Goal: Information Seeking & Learning: Learn about a topic

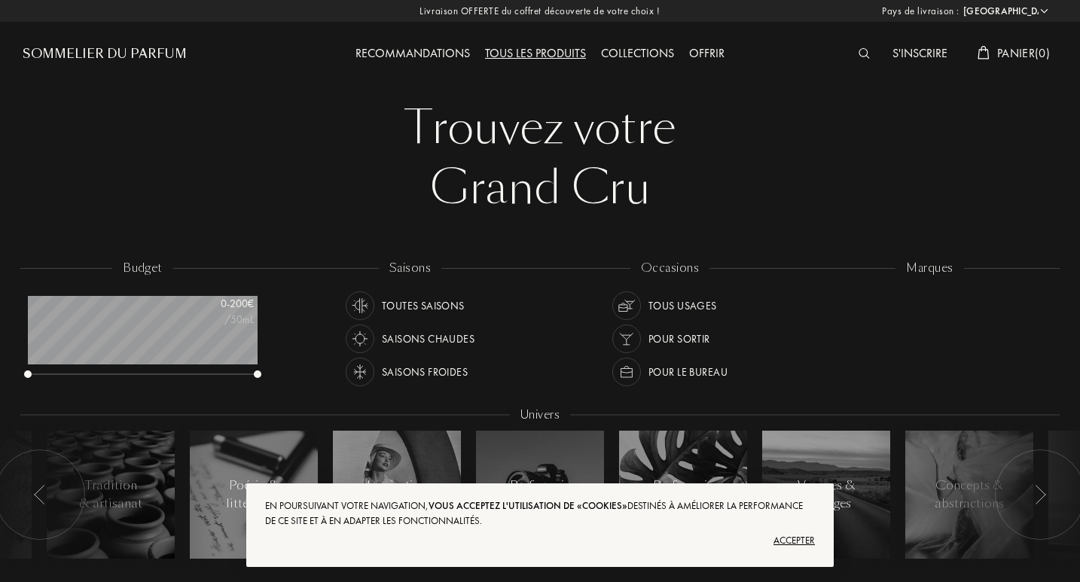
select select "FR"
click at [438, 303] on div "Toutes saisons" at bounding box center [423, 305] width 83 height 29
click at [693, 367] on div "Pour le bureau" at bounding box center [687, 372] width 79 height 29
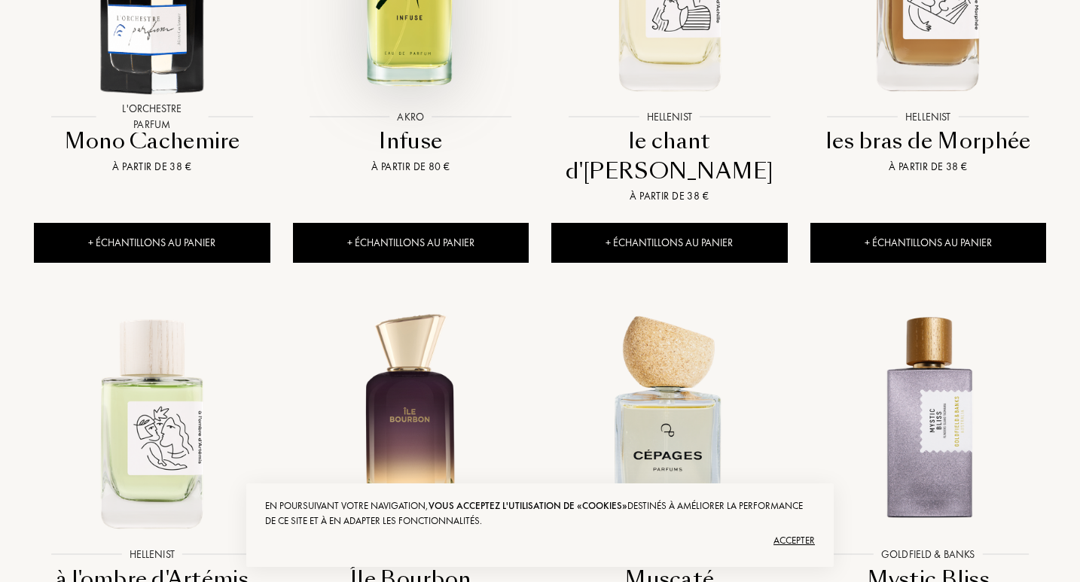
scroll to position [1731, 0]
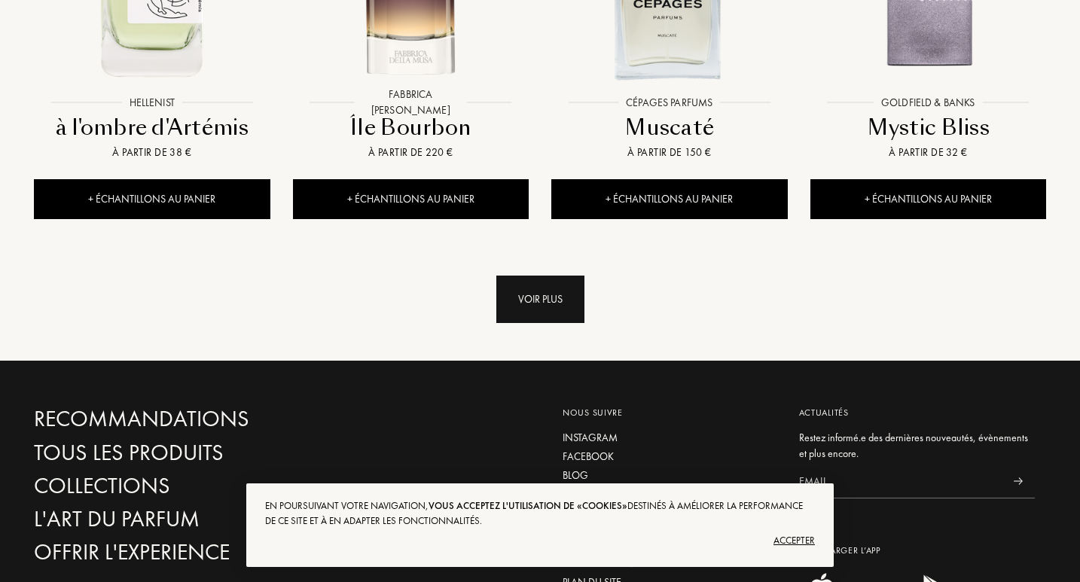
click at [568, 276] on div "Voir plus" at bounding box center [540, 299] width 88 height 47
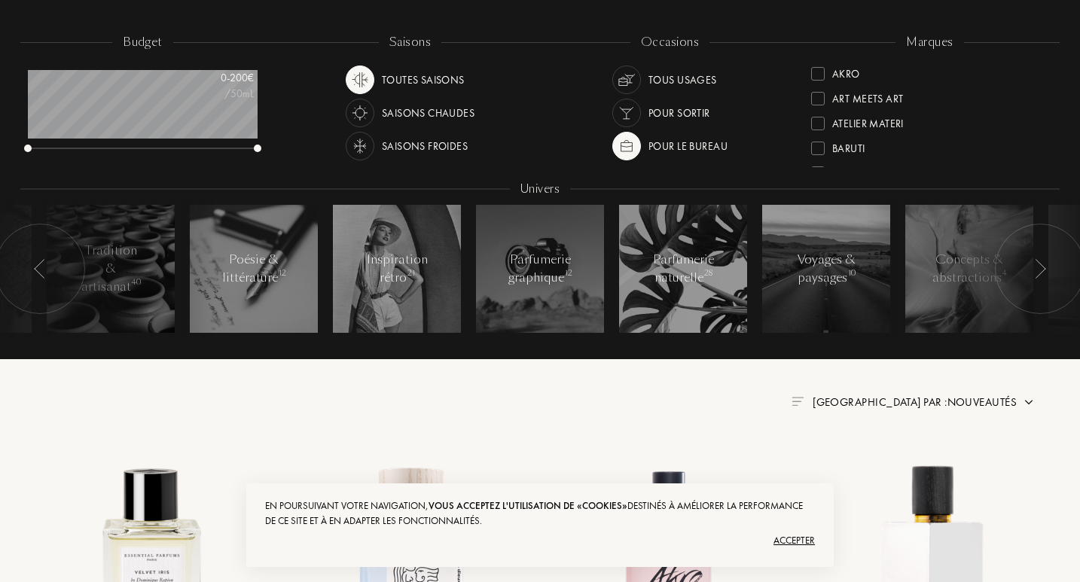
scroll to position [0, 0]
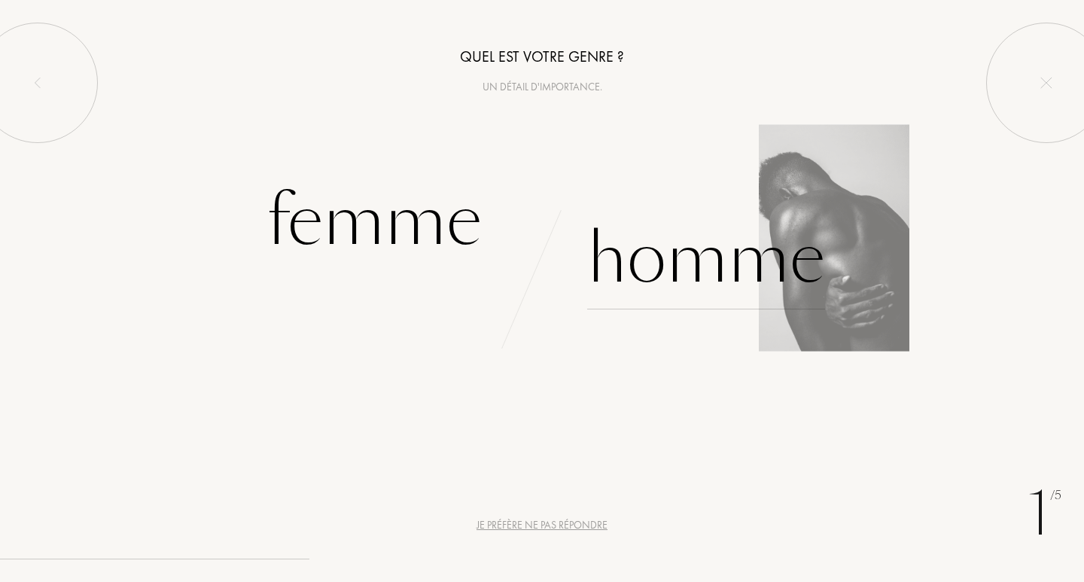
click at [687, 260] on div "Homme" at bounding box center [706, 259] width 238 height 102
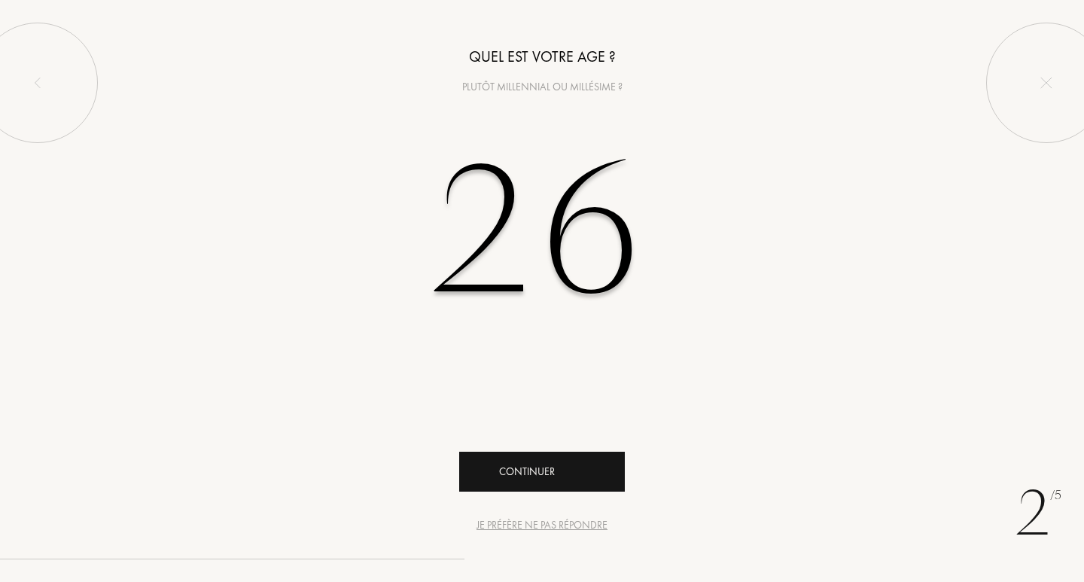
type input "26"
click at [534, 480] on div "Continuer" at bounding box center [542, 472] width 166 height 40
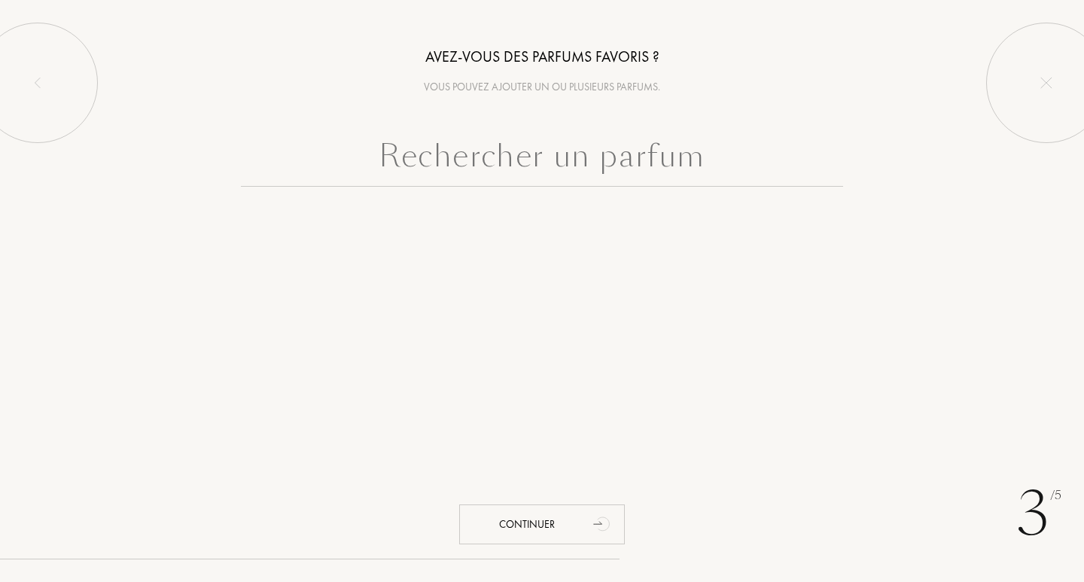
click at [514, 167] on input "text" at bounding box center [542, 159] width 602 height 54
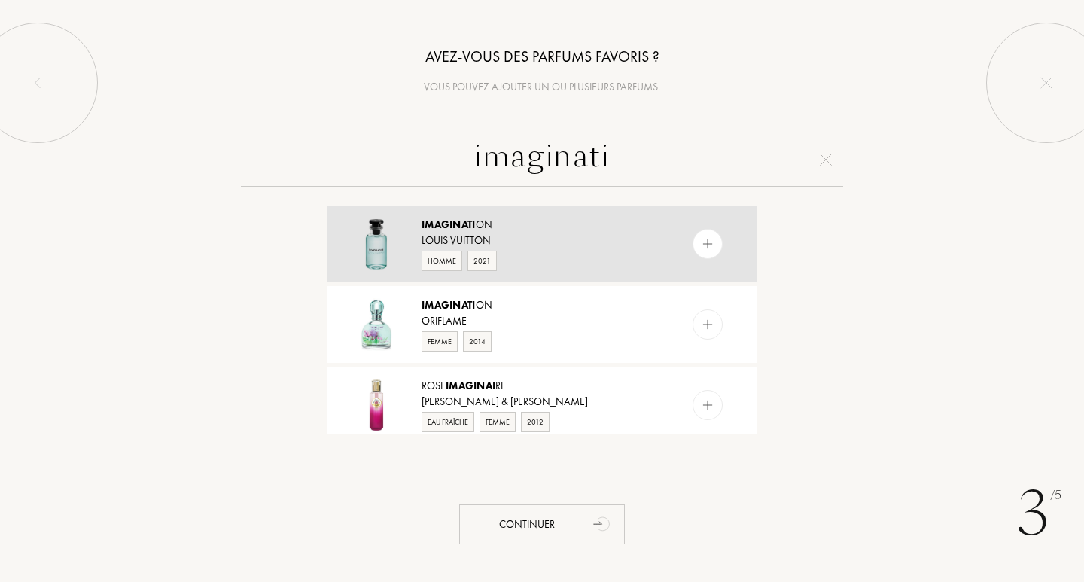
type input "imaginati"
click at [712, 240] on img at bounding box center [708, 244] width 14 height 14
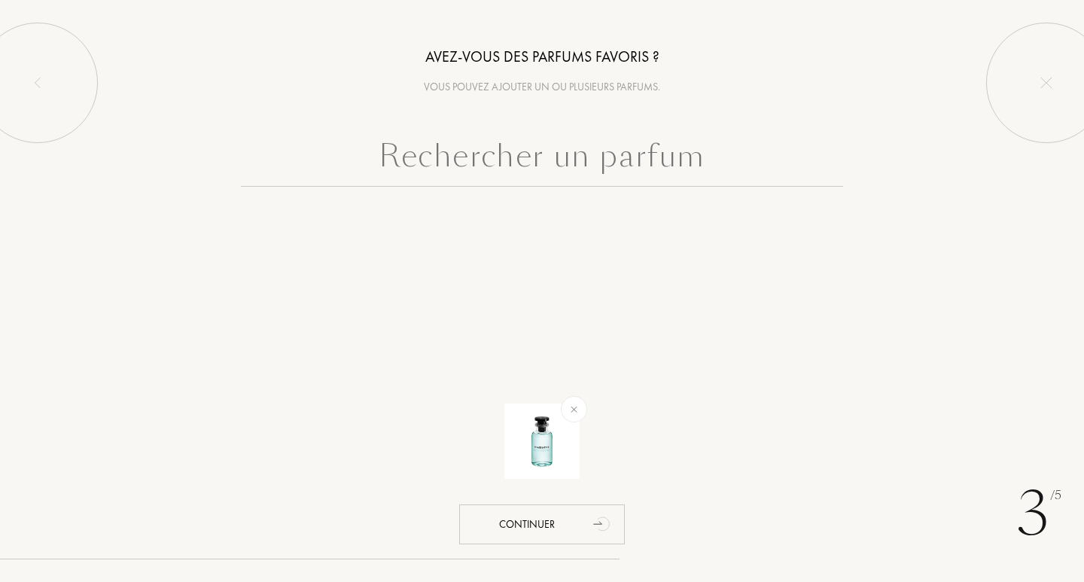
click at [672, 163] on input "text" at bounding box center [542, 159] width 602 height 54
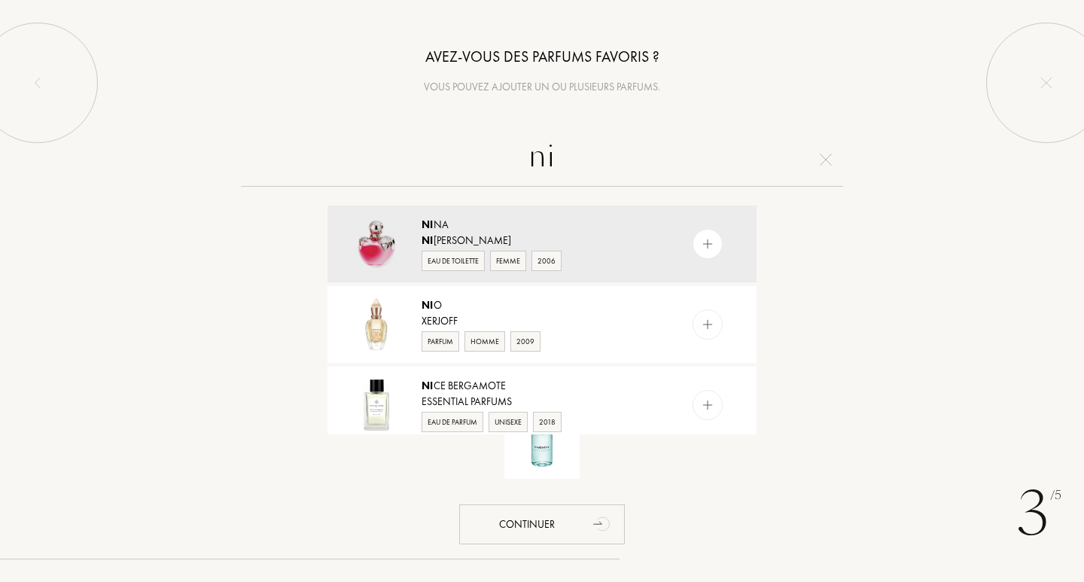
type input "n"
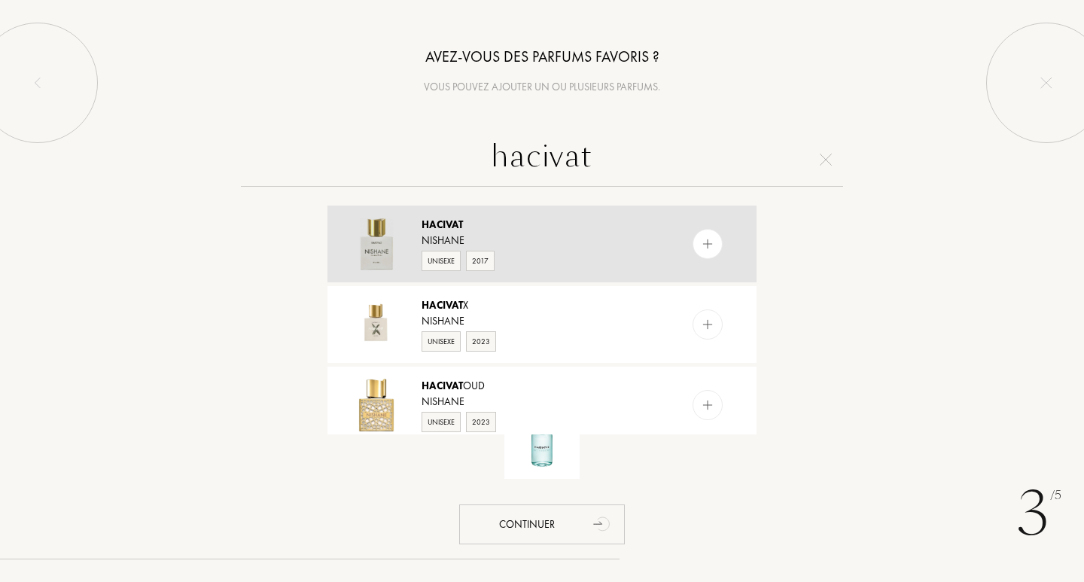
type input "hacivat"
click at [701, 238] on img at bounding box center [708, 244] width 14 height 14
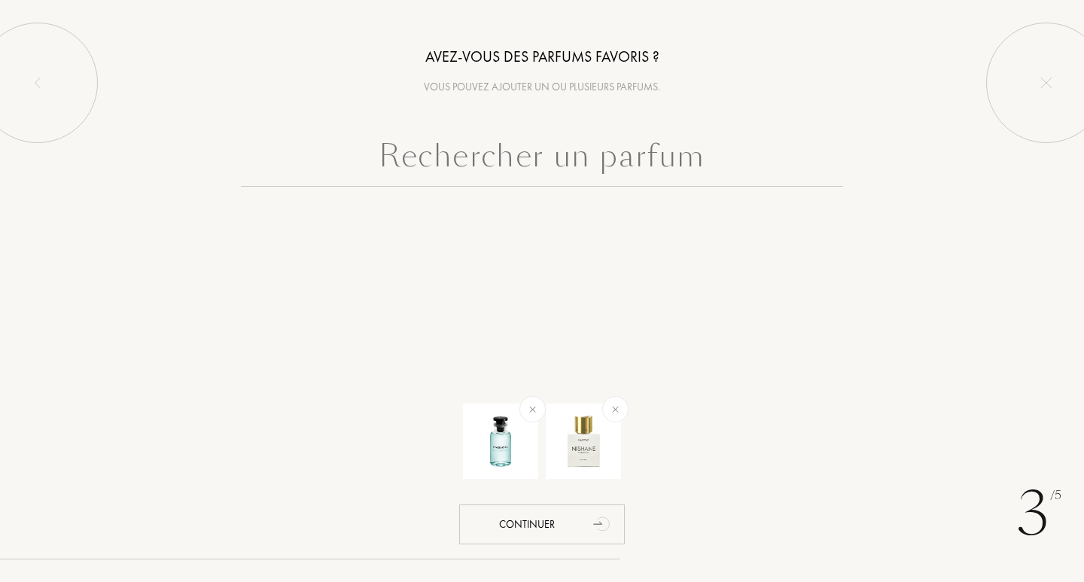
click at [703, 137] on div "Avez-vous des parfums favoris ? Vous pouvez ajouter un ou plusieurs parfums. Co…" at bounding box center [542, 131] width 1084 height 262
click at [694, 147] on input "text" at bounding box center [542, 159] width 602 height 54
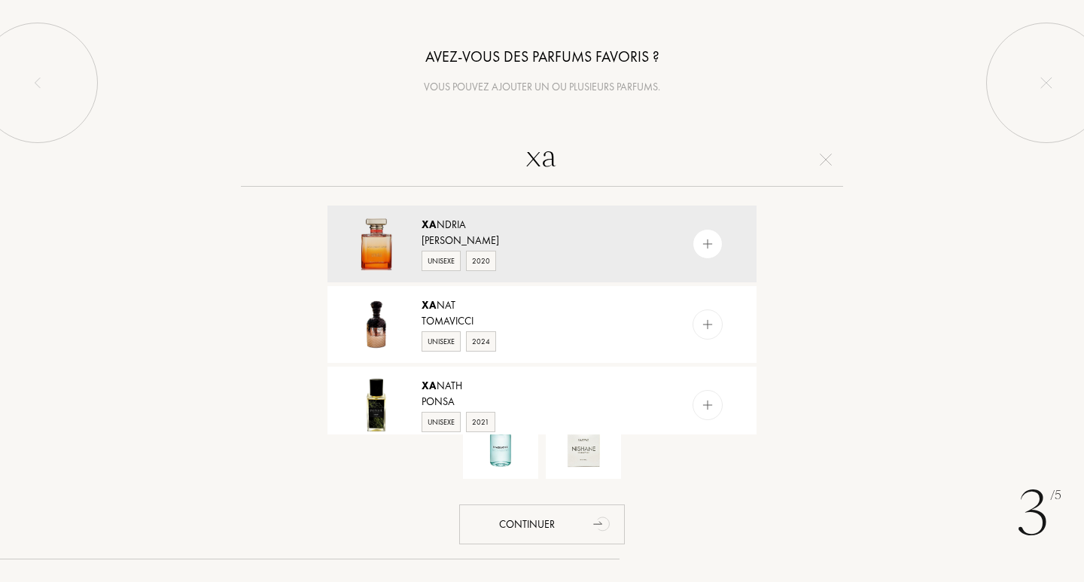
type input "x"
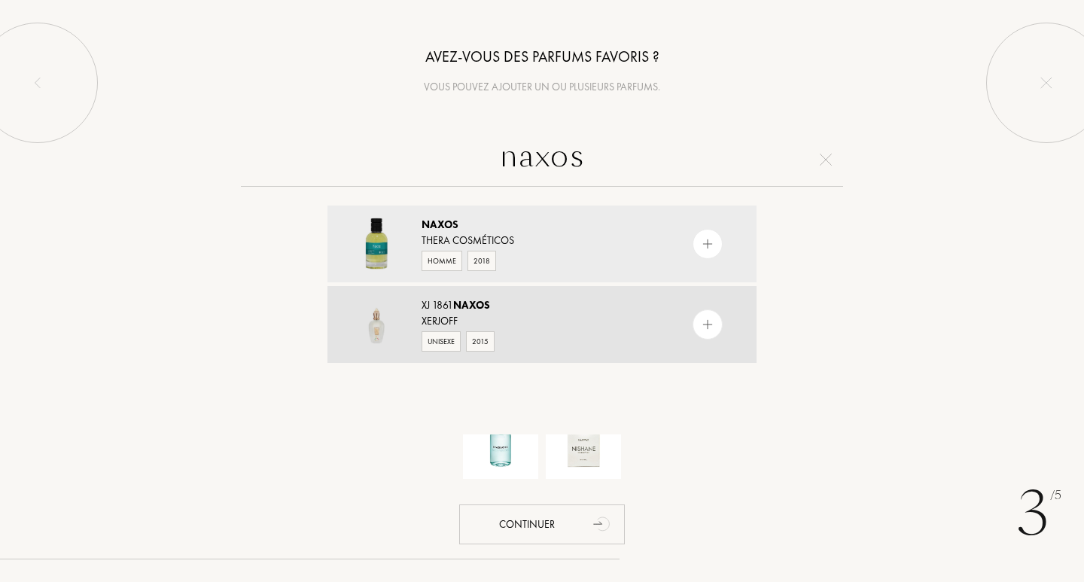
type input "naxos"
click at [707, 321] on img at bounding box center [708, 325] width 14 height 14
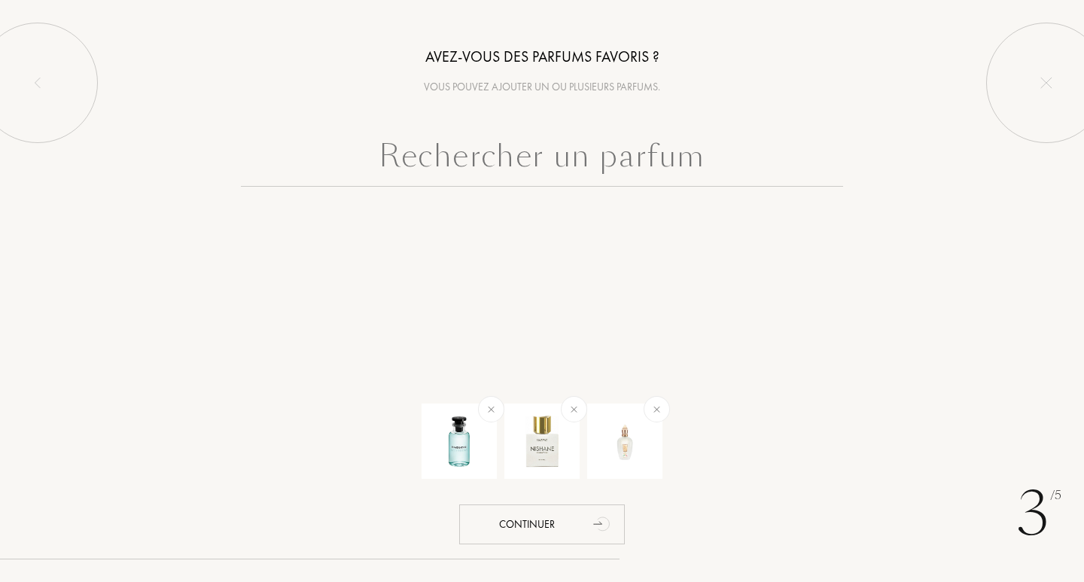
click at [621, 163] on input "text" at bounding box center [542, 159] width 602 height 54
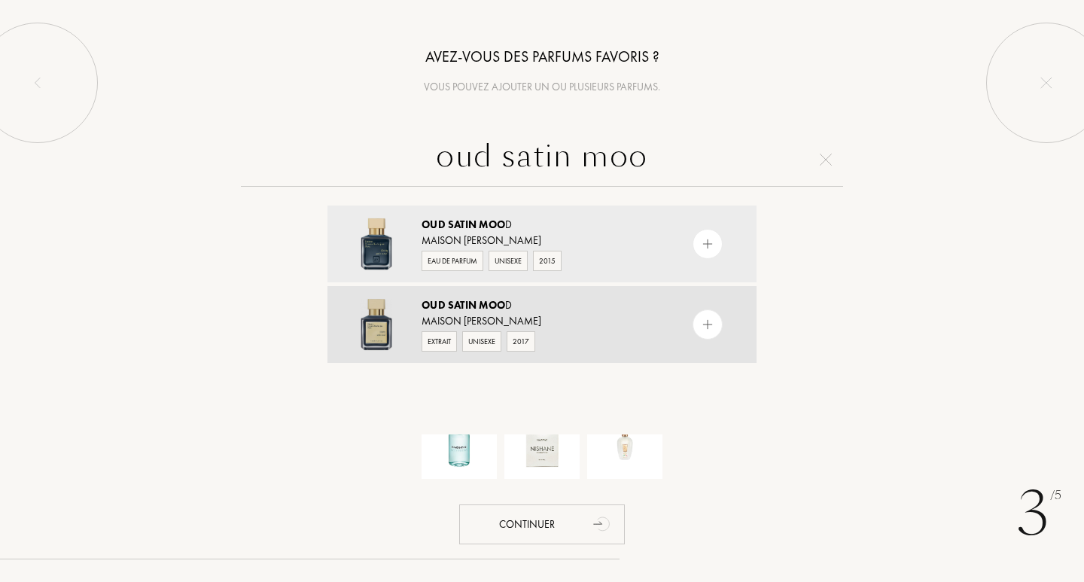
type input "oud satin moo"
click at [707, 323] on img at bounding box center [708, 325] width 14 height 14
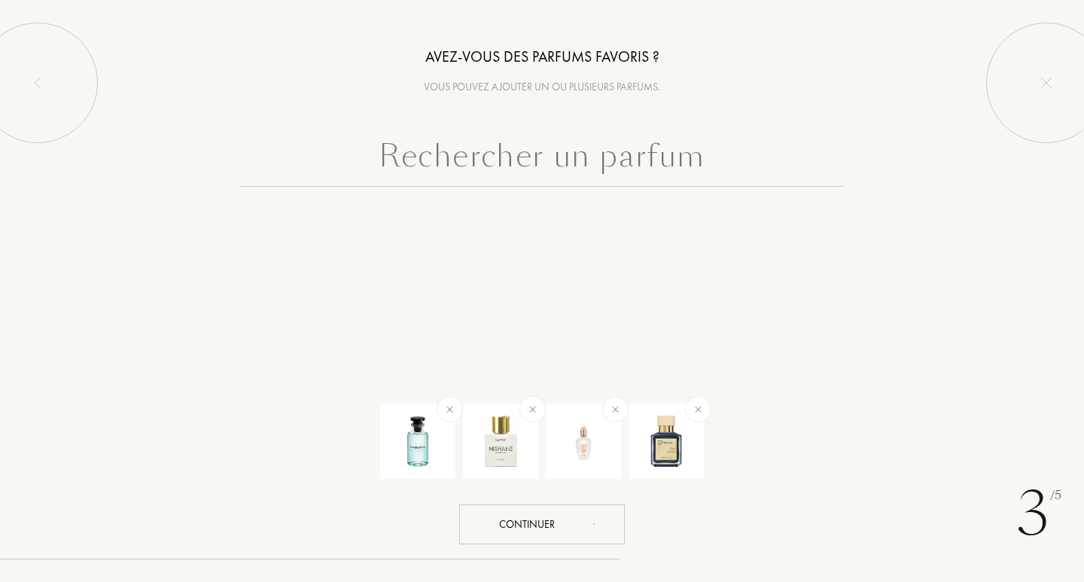
click at [561, 547] on div "3 /5 Avez-vous des parfums favoris ? Vous pouvez ajouter un ou plusieurs parfum…" at bounding box center [542, 291] width 1084 height 582
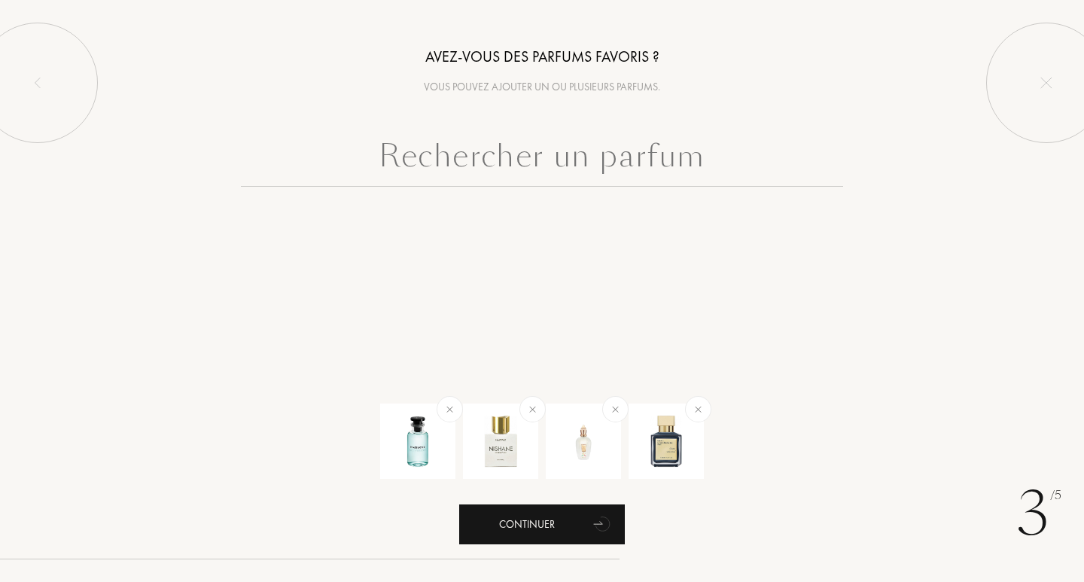
click at [564, 533] on div "Continuer" at bounding box center [542, 524] width 166 height 40
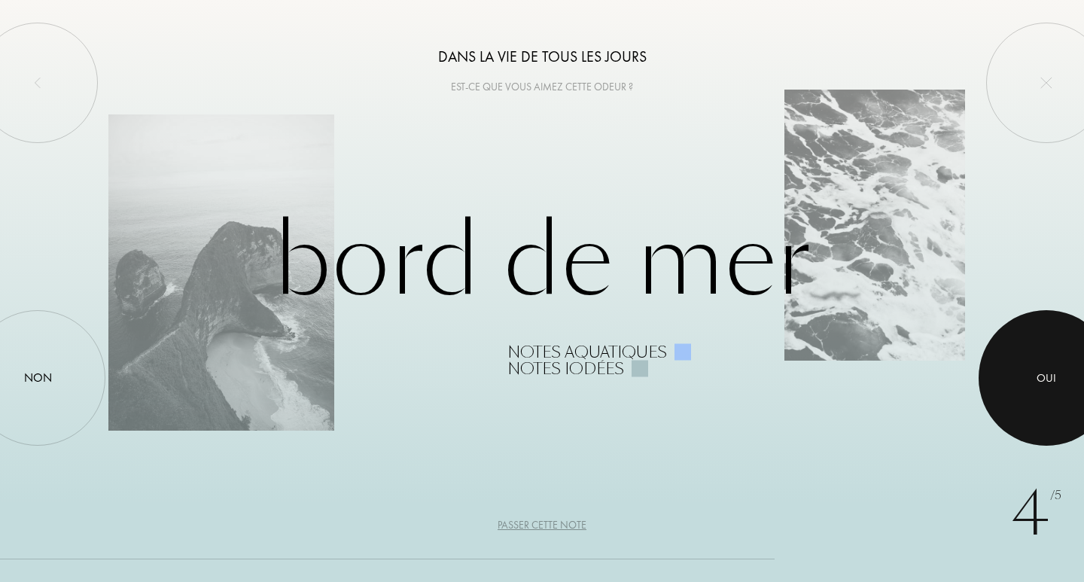
click at [1025, 397] on div at bounding box center [1047, 378] width 136 height 136
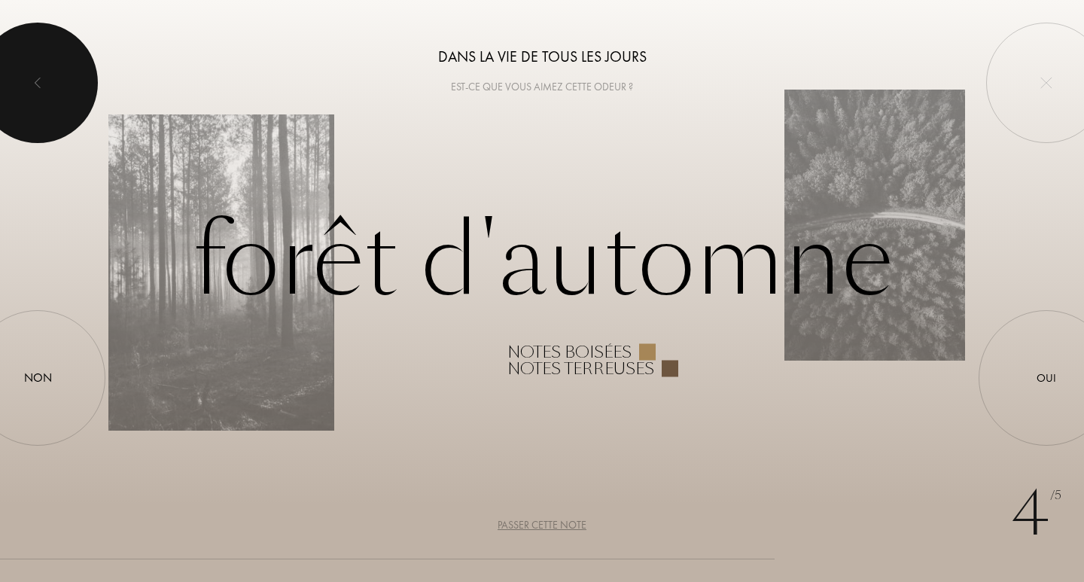
click at [61, 89] on div at bounding box center [37, 83] width 120 height 120
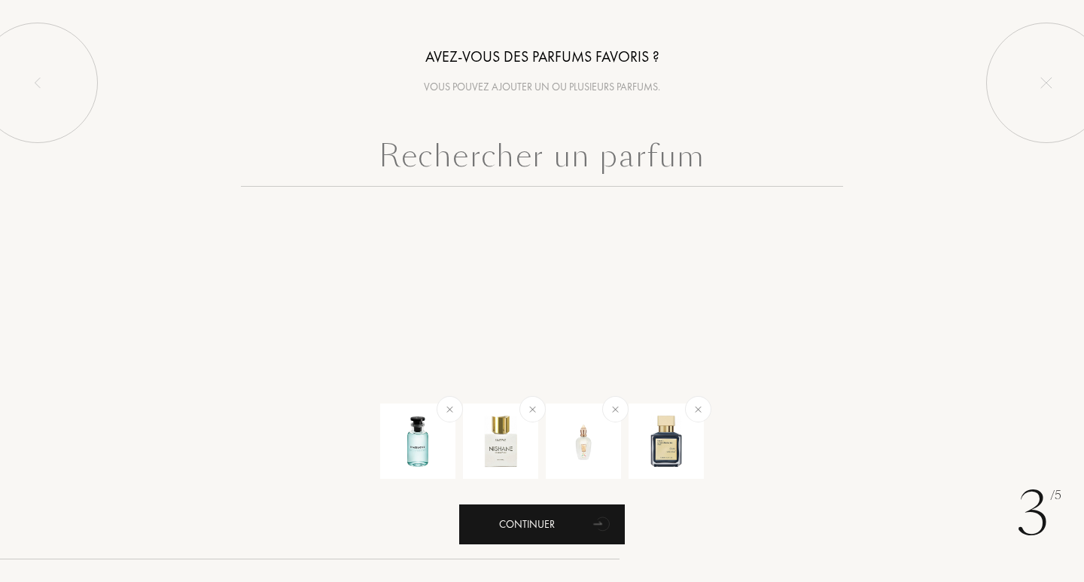
click at [583, 520] on div "Continuer" at bounding box center [542, 524] width 166 height 40
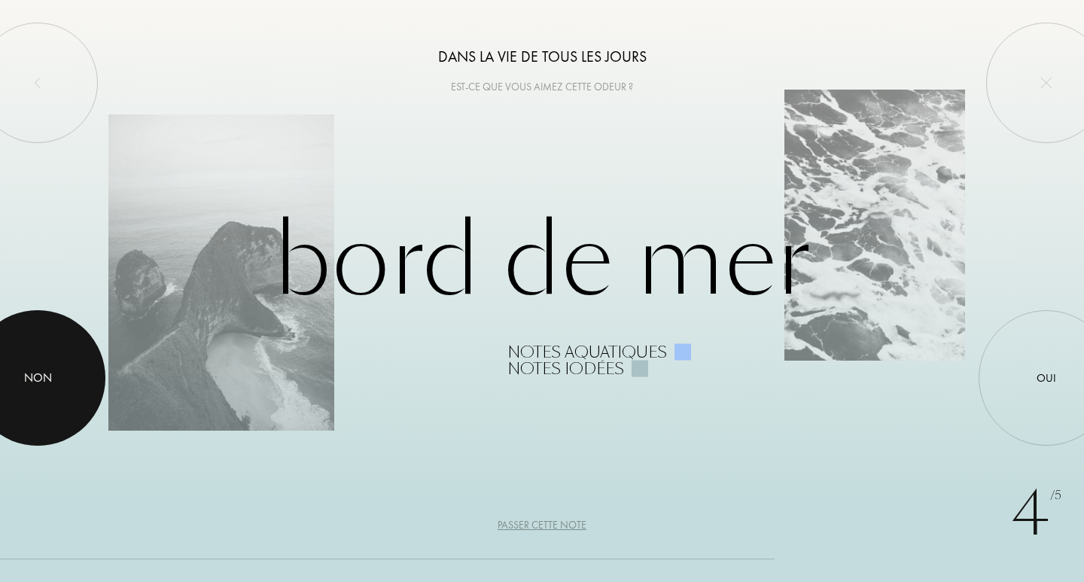
click at [16, 413] on div at bounding box center [38, 378] width 136 height 136
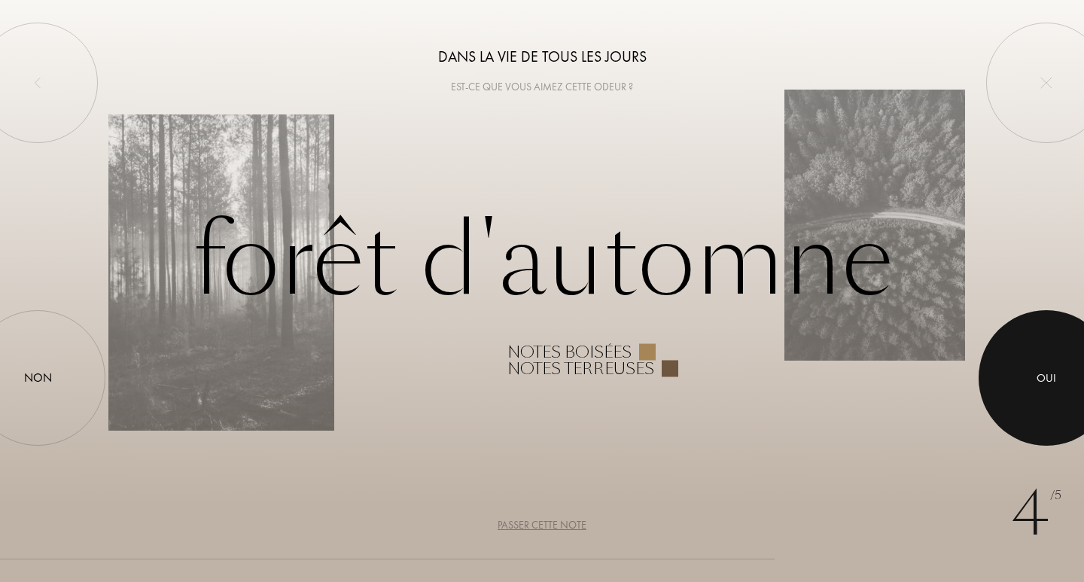
click at [1071, 367] on div at bounding box center [1047, 378] width 136 height 136
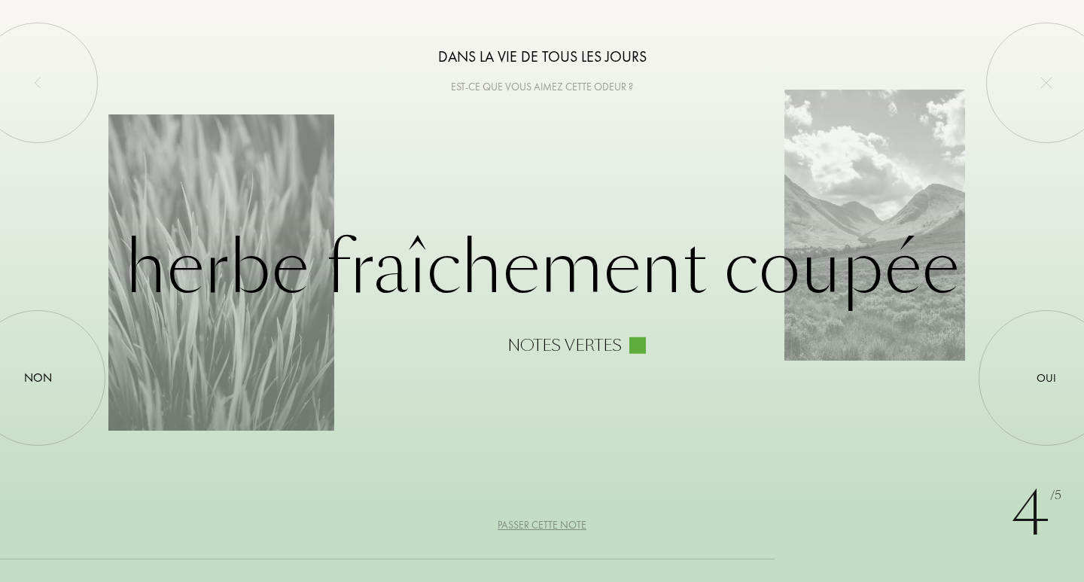
click at [546, 530] on div "Passer cette note" at bounding box center [542, 525] width 89 height 16
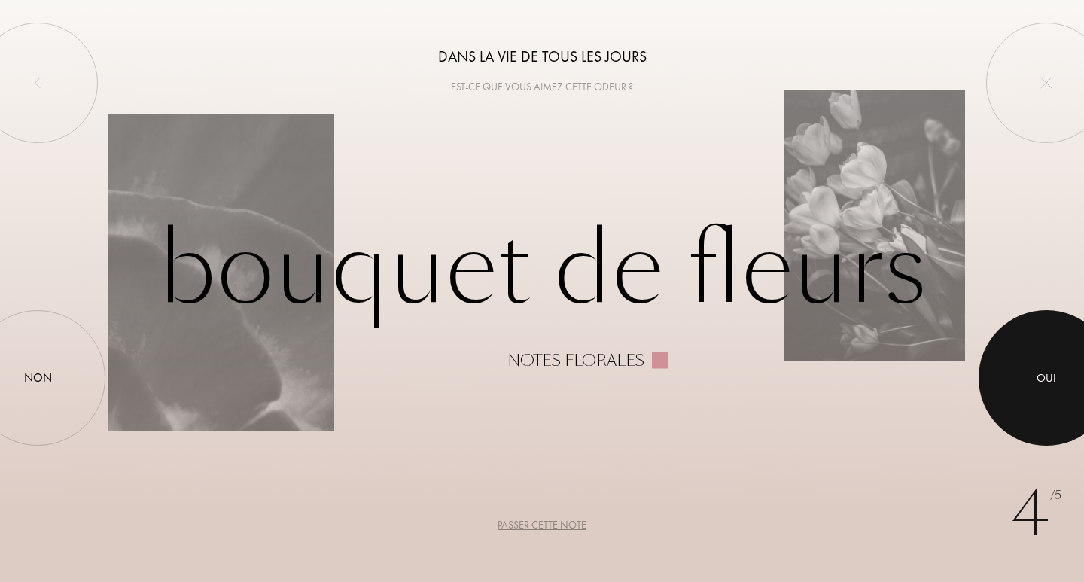
click at [1052, 354] on div at bounding box center [1047, 378] width 136 height 136
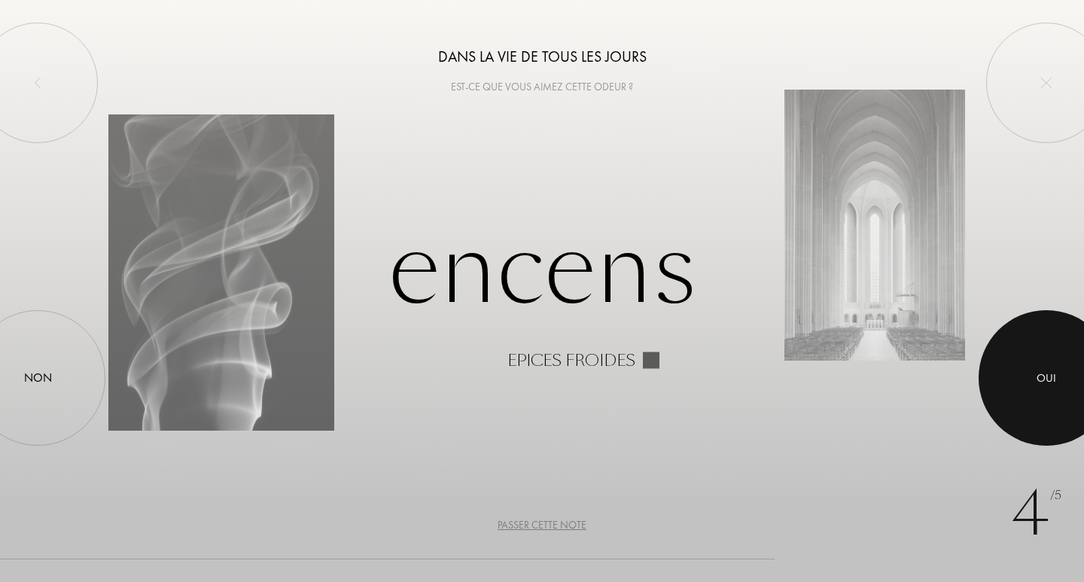
click at [1014, 364] on div at bounding box center [1047, 378] width 136 height 136
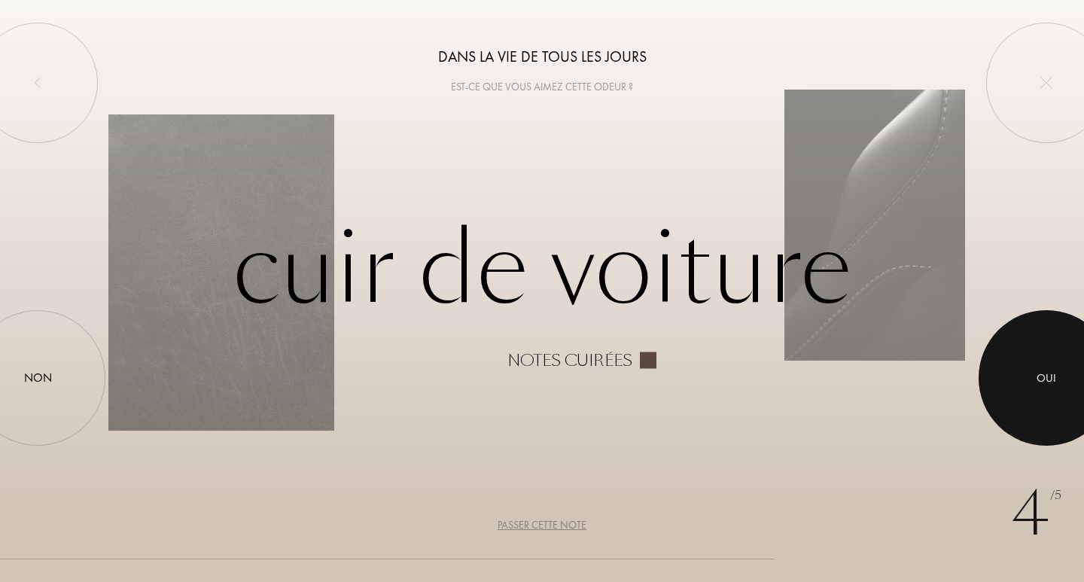
click at [988, 373] on div at bounding box center [1047, 378] width 136 height 136
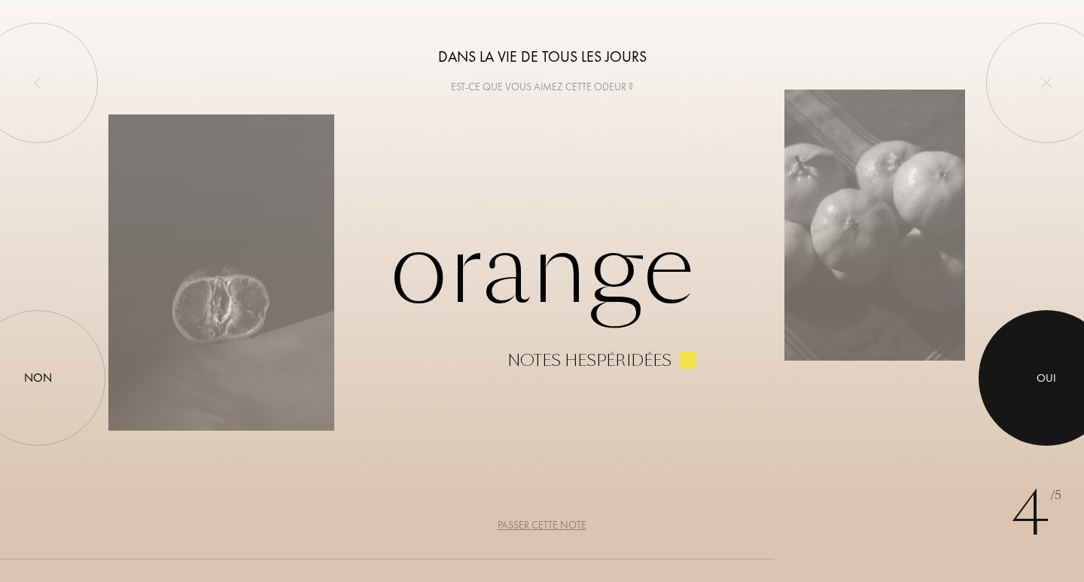
click at [988, 373] on div at bounding box center [1047, 378] width 136 height 136
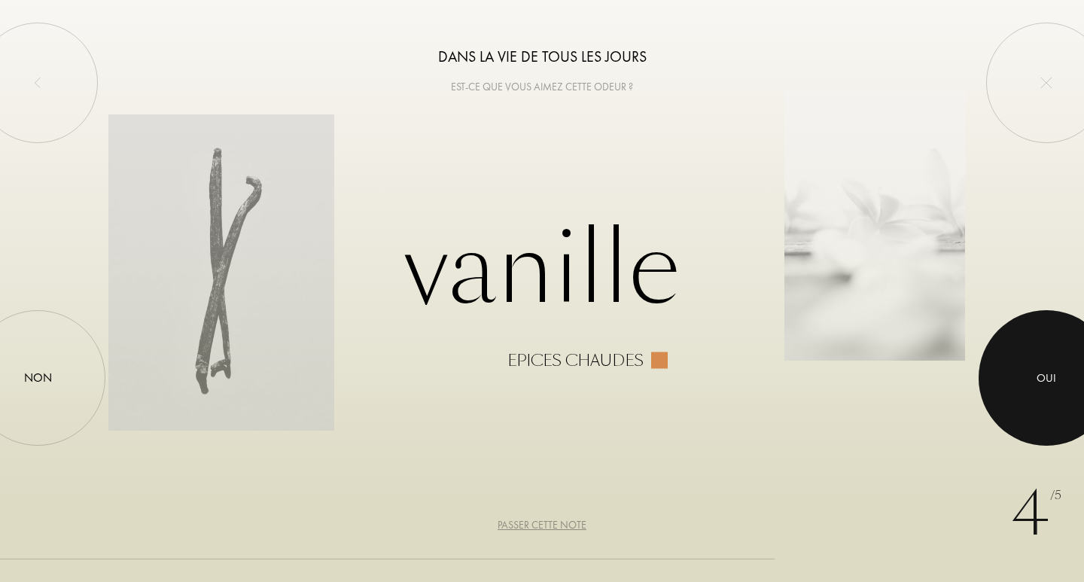
click at [988, 373] on div at bounding box center [1047, 378] width 136 height 136
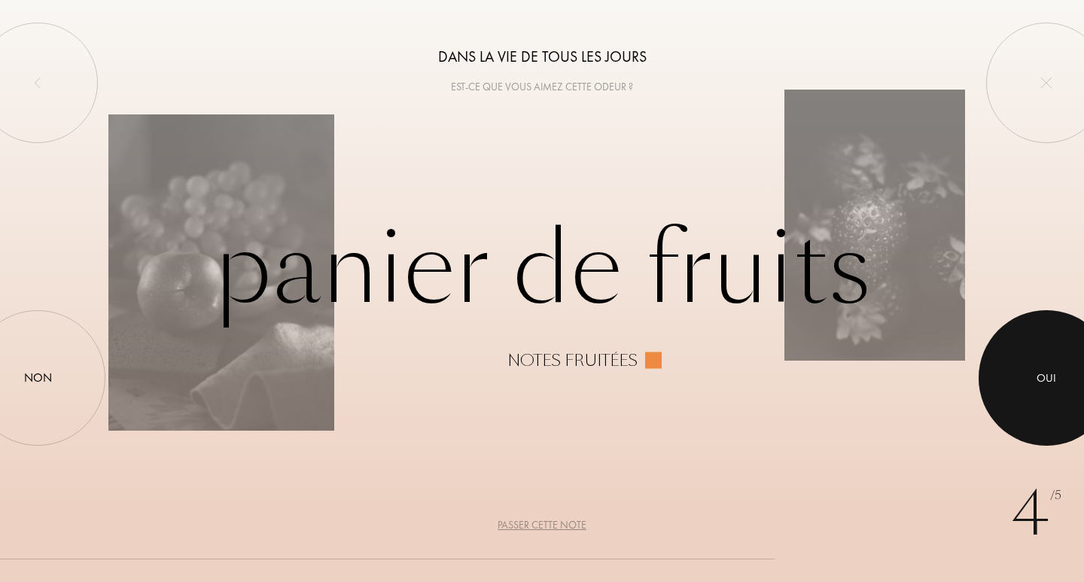
click at [988, 373] on div at bounding box center [1047, 378] width 136 height 136
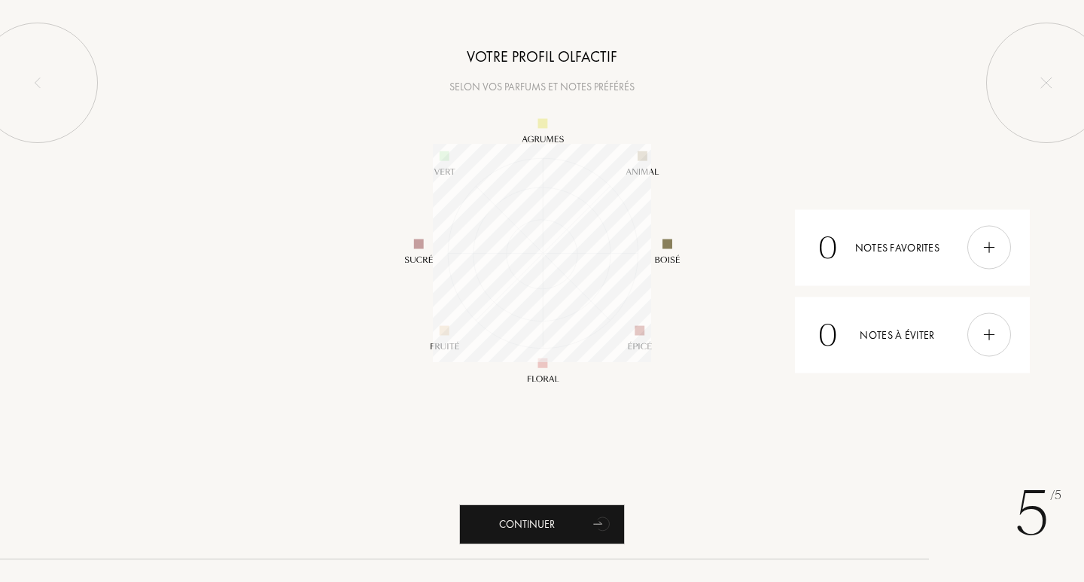
scroll to position [218, 218]
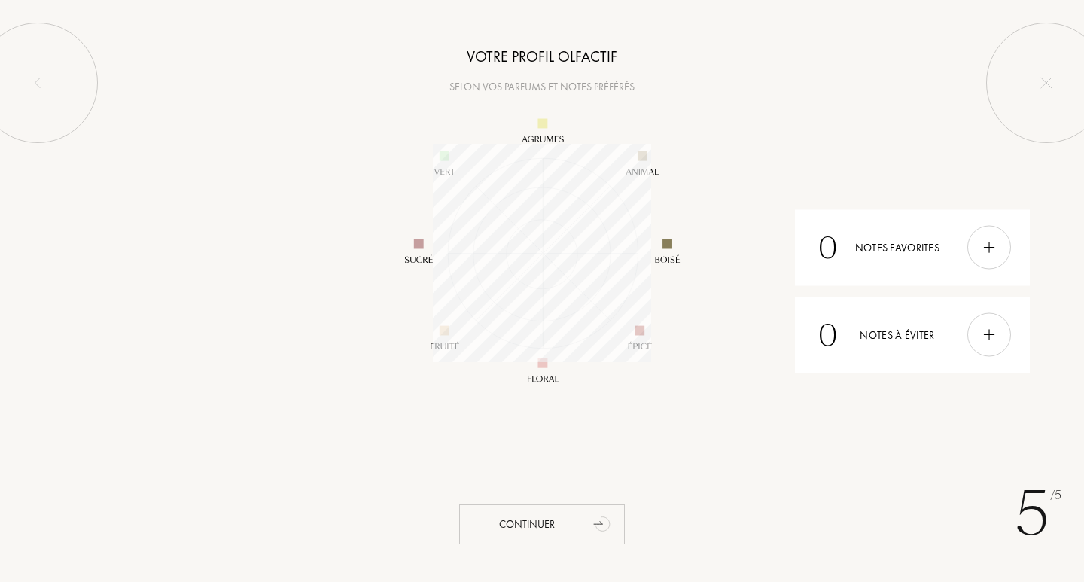
click at [583, 525] on div "Continuer" at bounding box center [542, 524] width 166 height 40
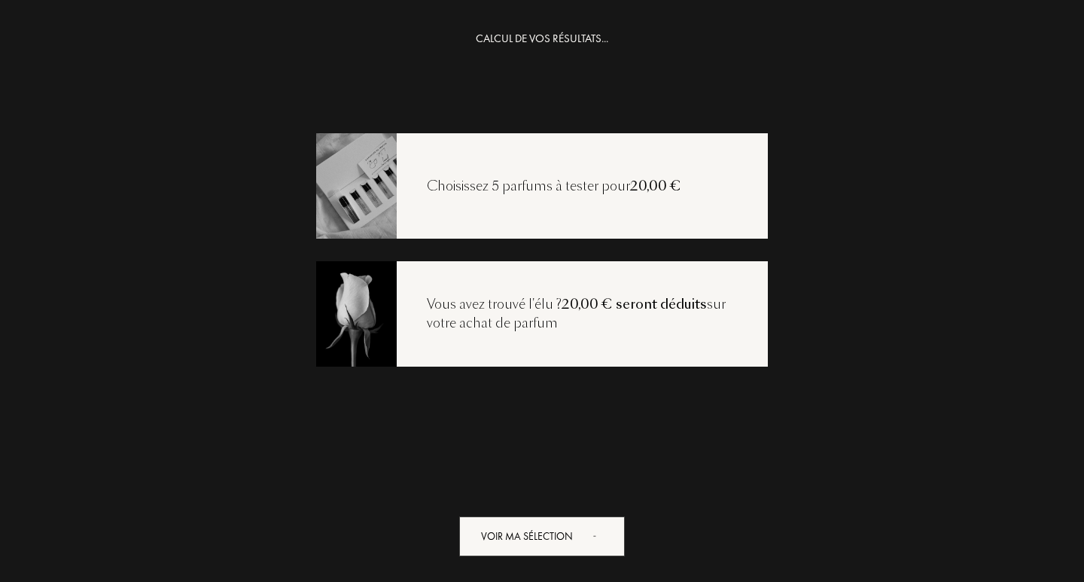
click at [558, 559] on div "CALCUL DE VOS RÉSULTATS... Choisissez 5 parfums à tester pour 20,00 € Vous avez…" at bounding box center [542, 321] width 1084 height 582
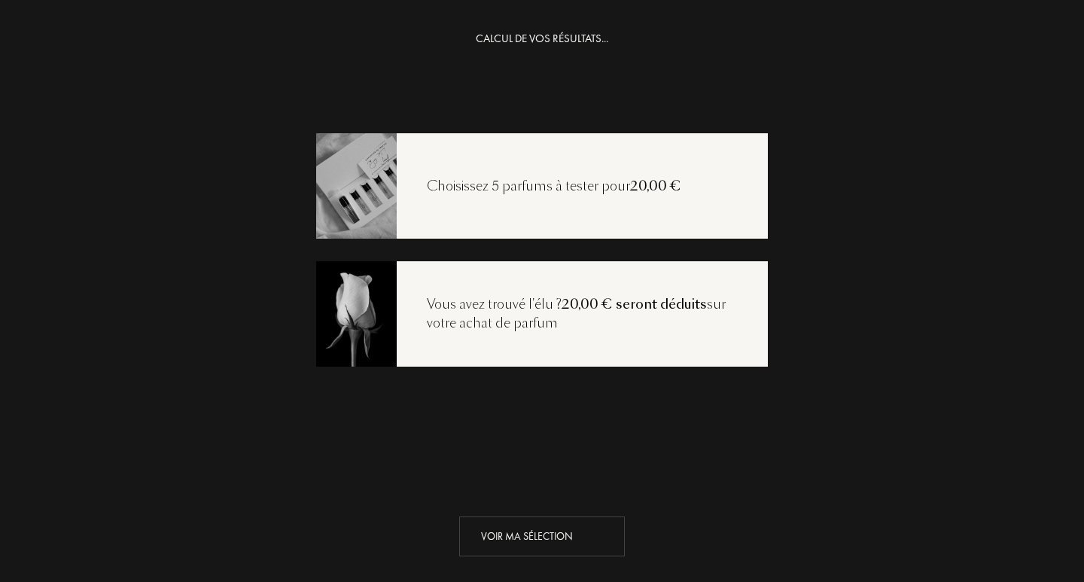
click at [554, 544] on div "Voir ma sélection" at bounding box center [542, 536] width 166 height 40
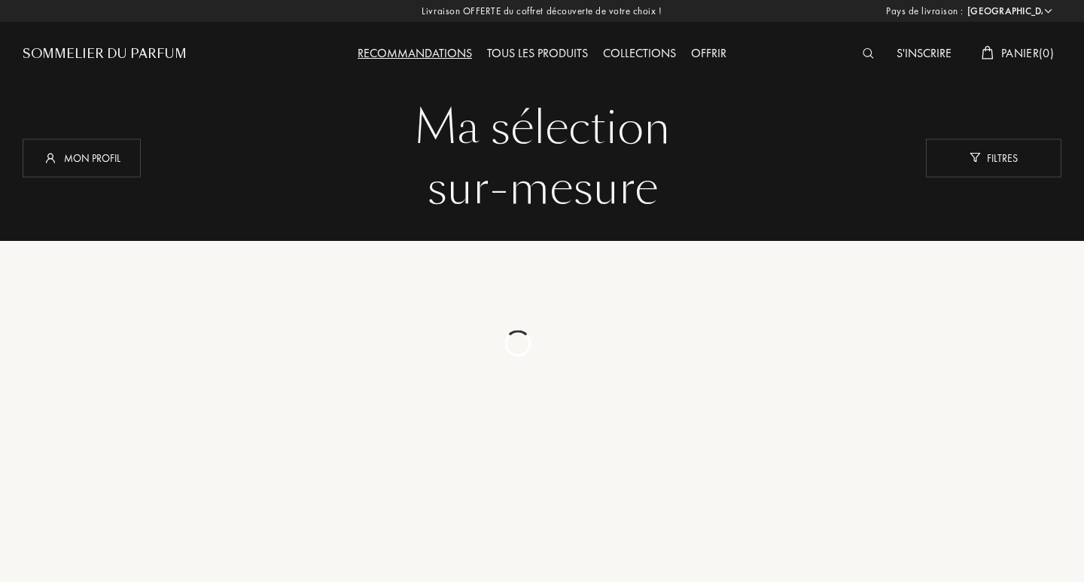
select select "FR"
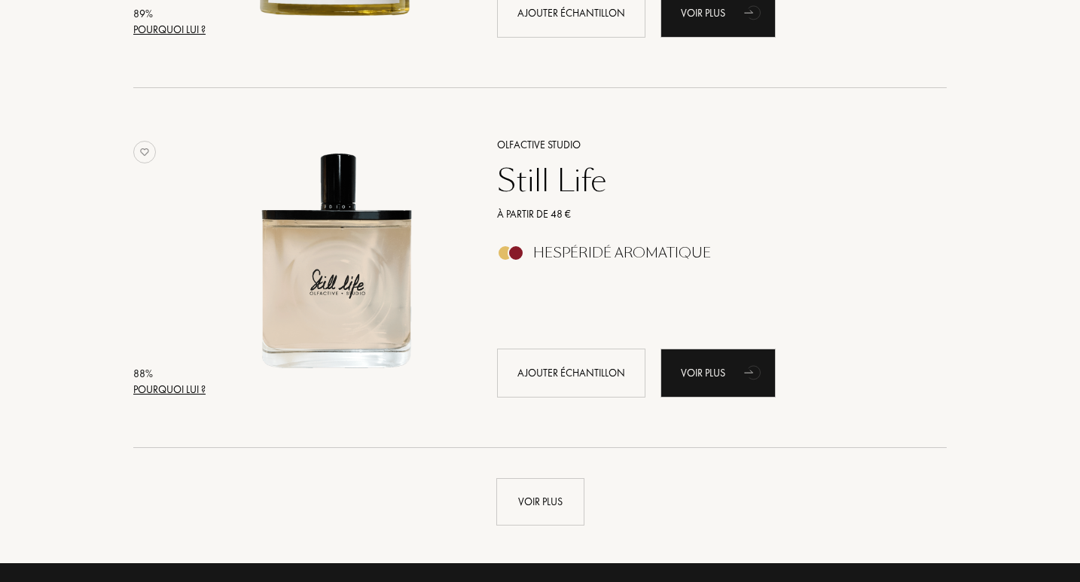
scroll to position [3538, 0]
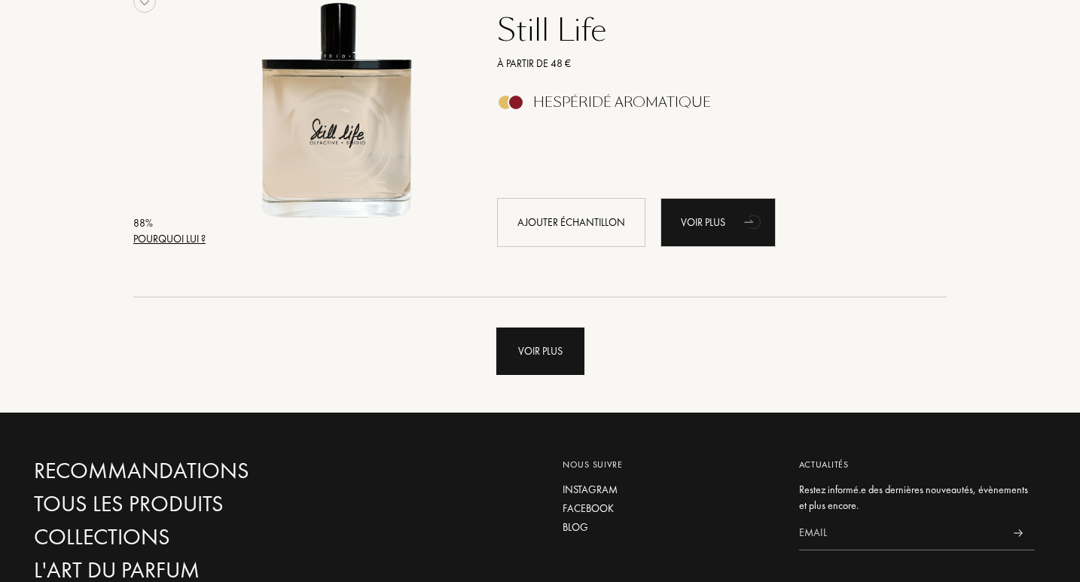
click at [540, 353] on div "Voir plus" at bounding box center [540, 350] width 88 height 47
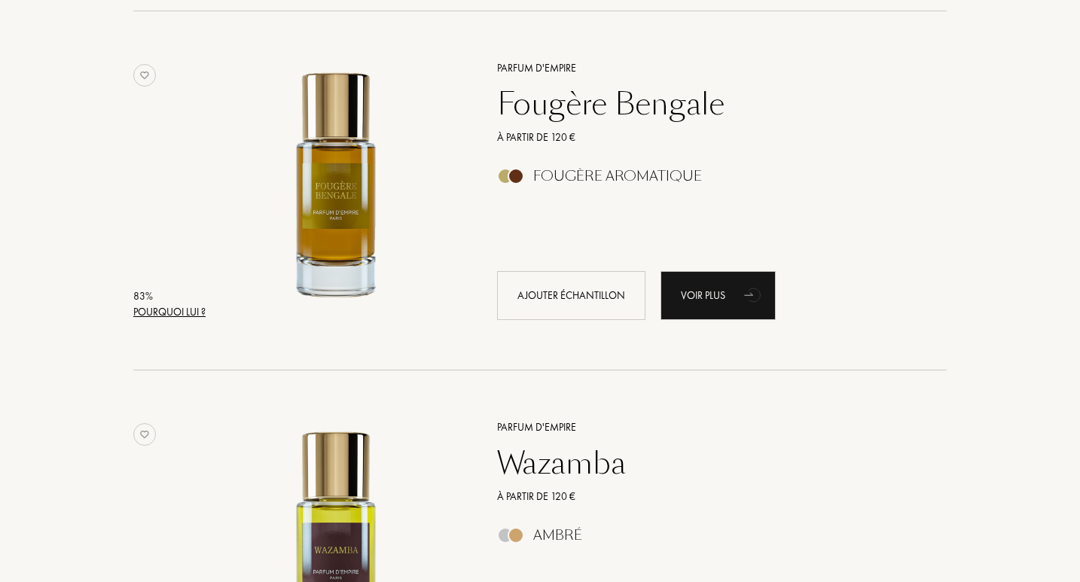
scroll to position [7076, 0]
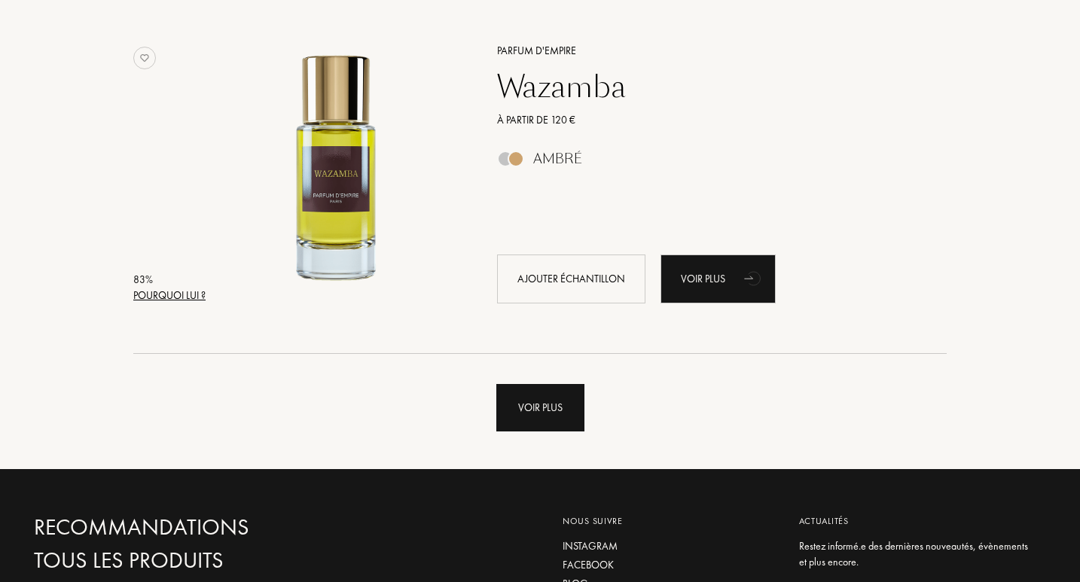
click at [515, 400] on div "Voir plus" at bounding box center [540, 407] width 88 height 47
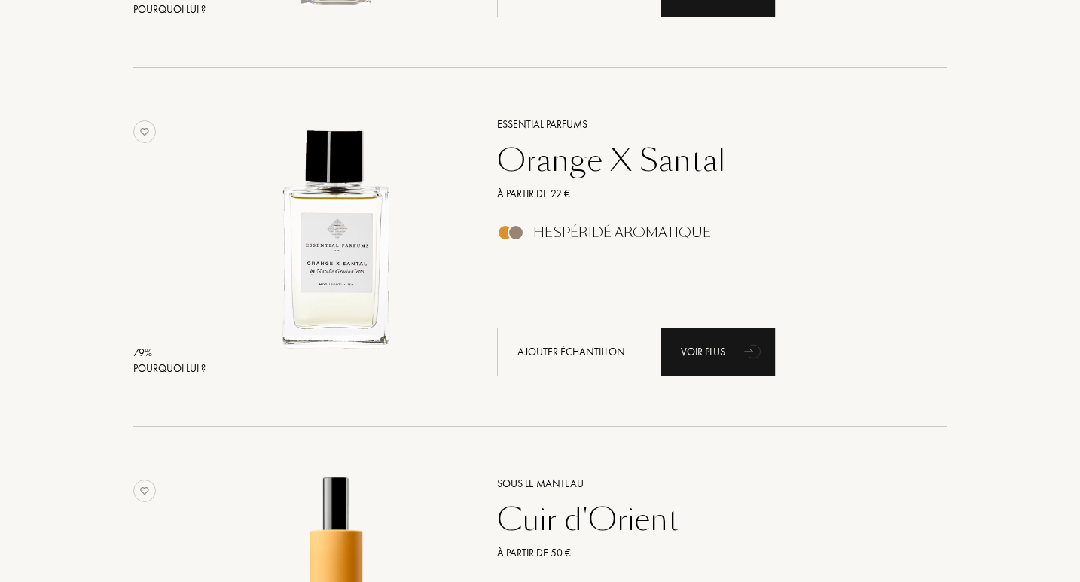
scroll to position [10615, 0]
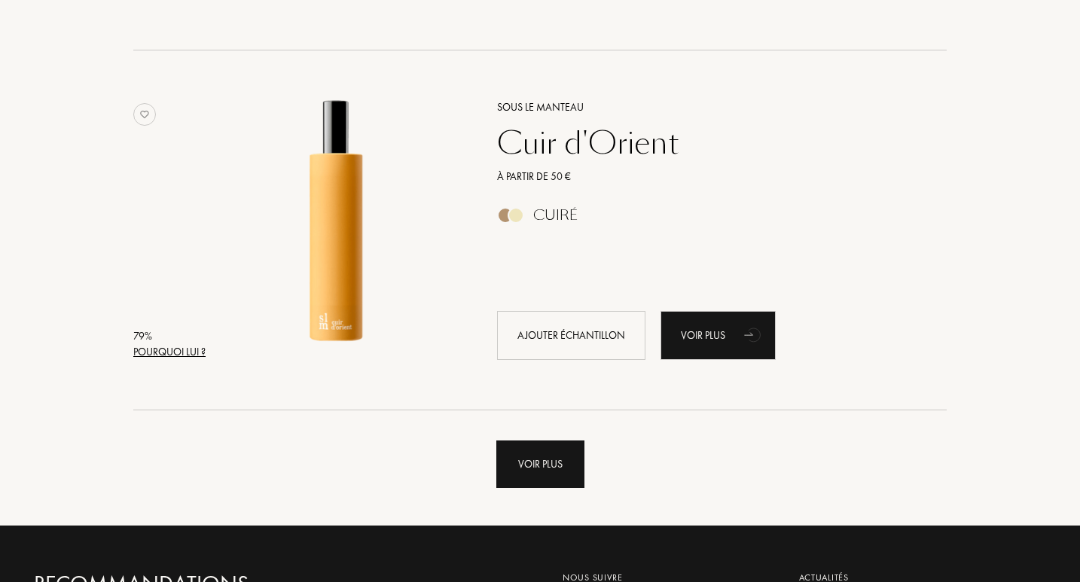
click at [538, 446] on div "Voir plus" at bounding box center [540, 463] width 88 height 47
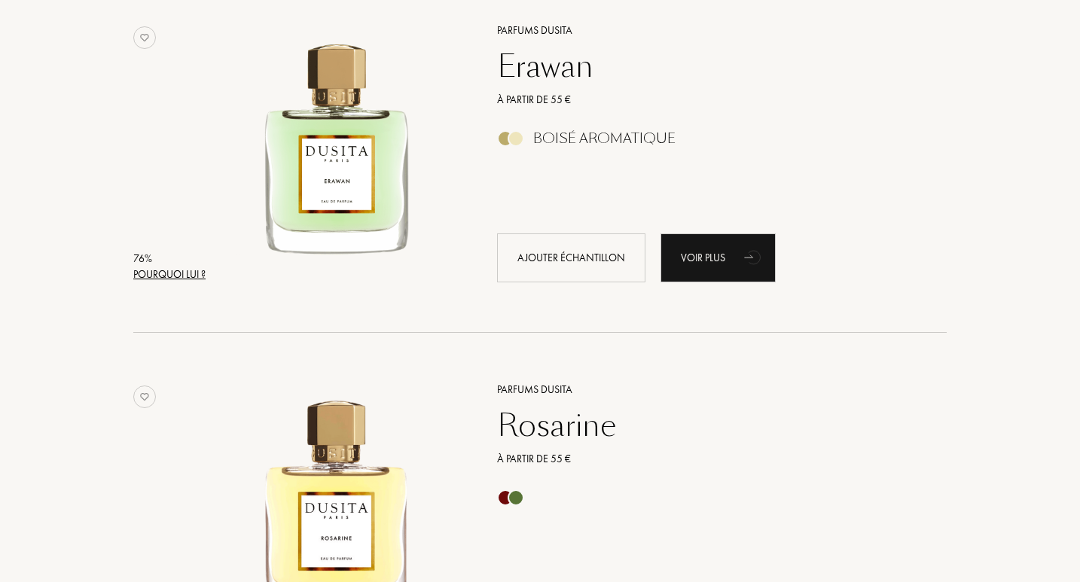
scroll to position [14303, 0]
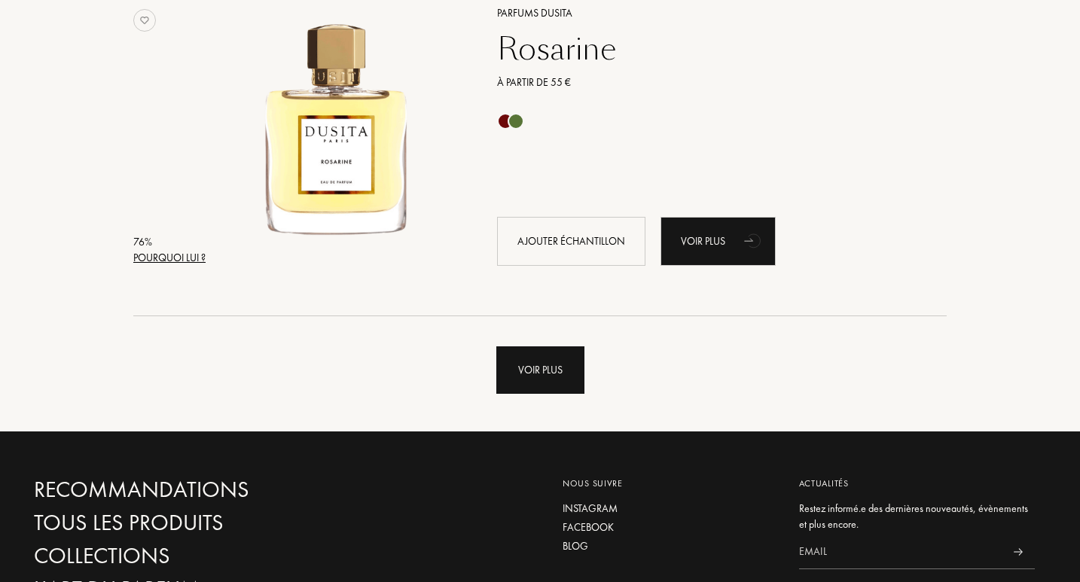
click at [532, 370] on div "Voir plus" at bounding box center [540, 369] width 88 height 47
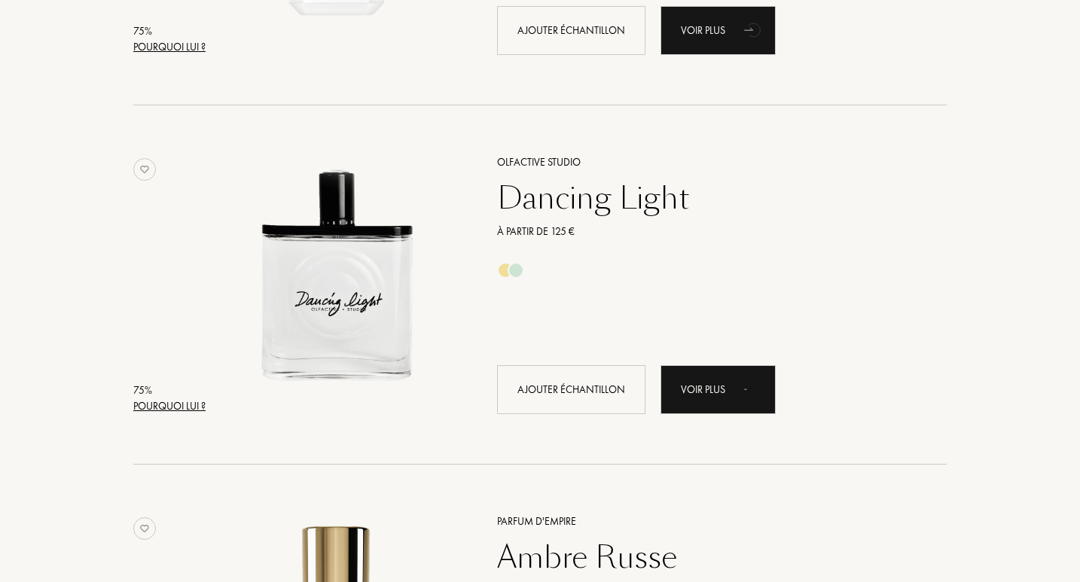
scroll to position [17917, 0]
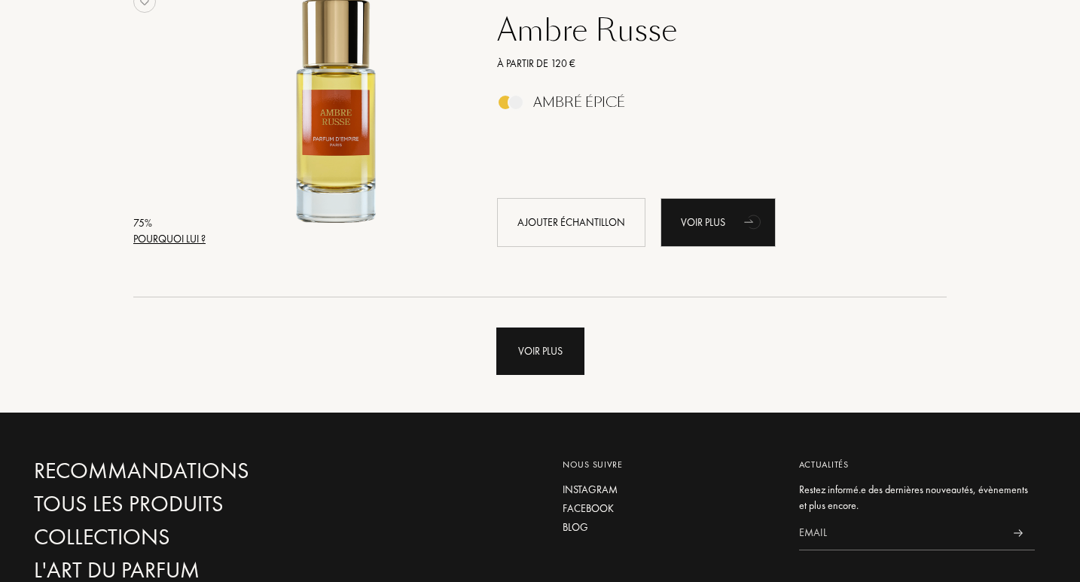
click at [545, 347] on div "Voir plus" at bounding box center [540, 350] width 88 height 47
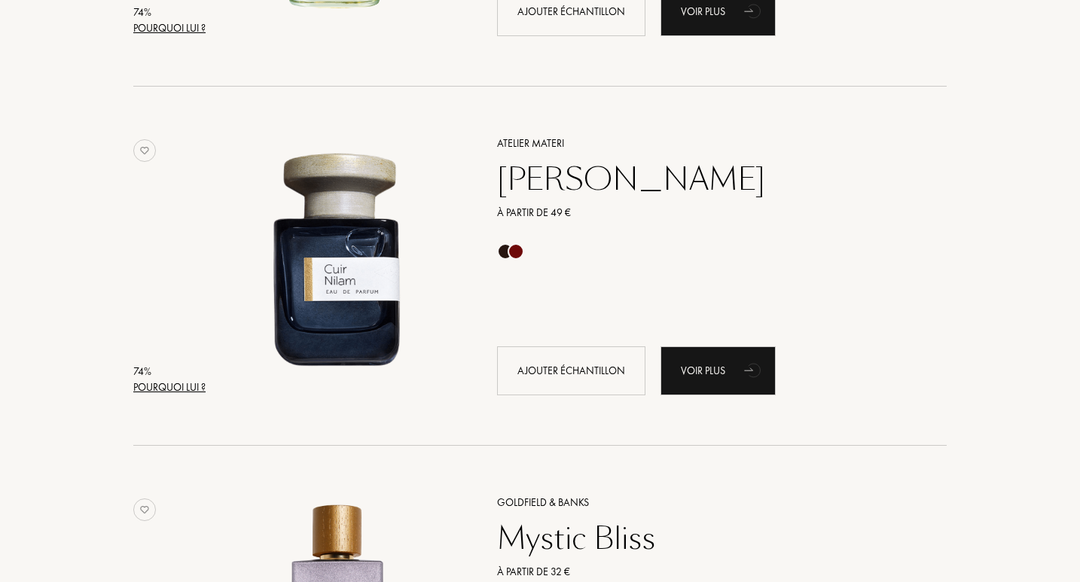
scroll to position [21380, 0]
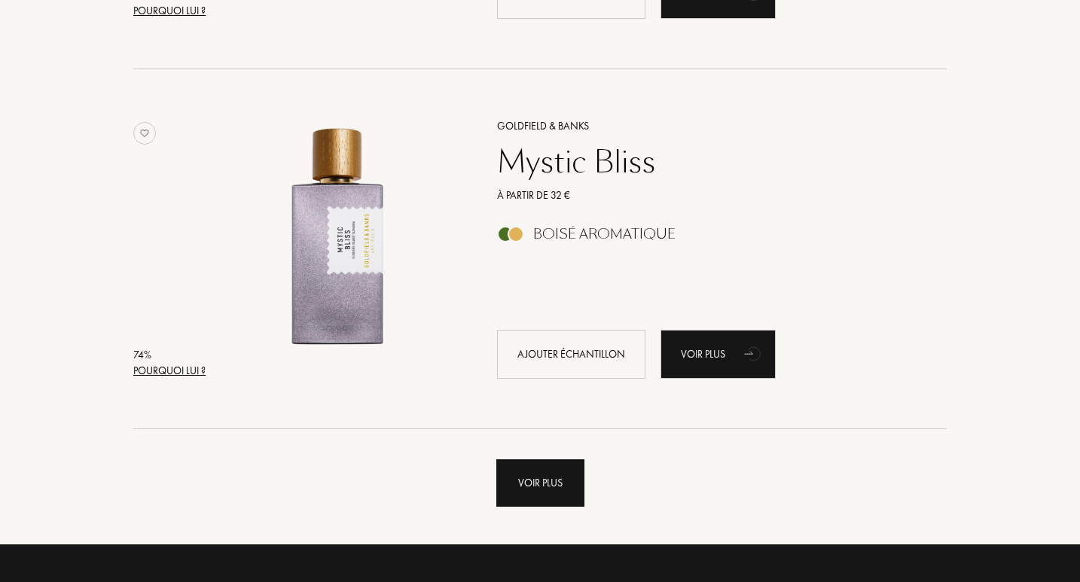
click at [561, 487] on div "Voir plus" at bounding box center [540, 482] width 88 height 47
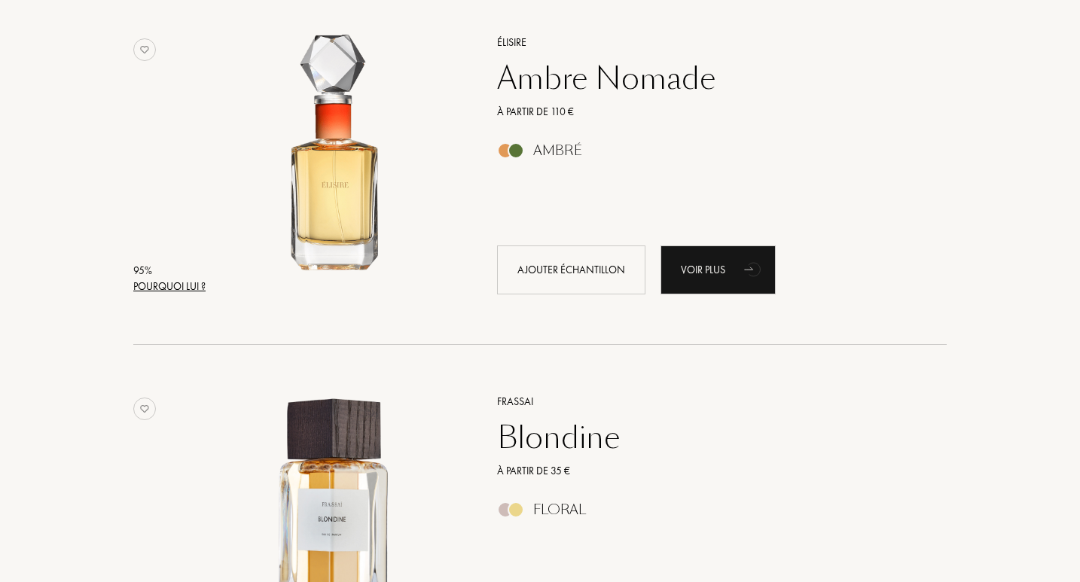
scroll to position [0, 0]
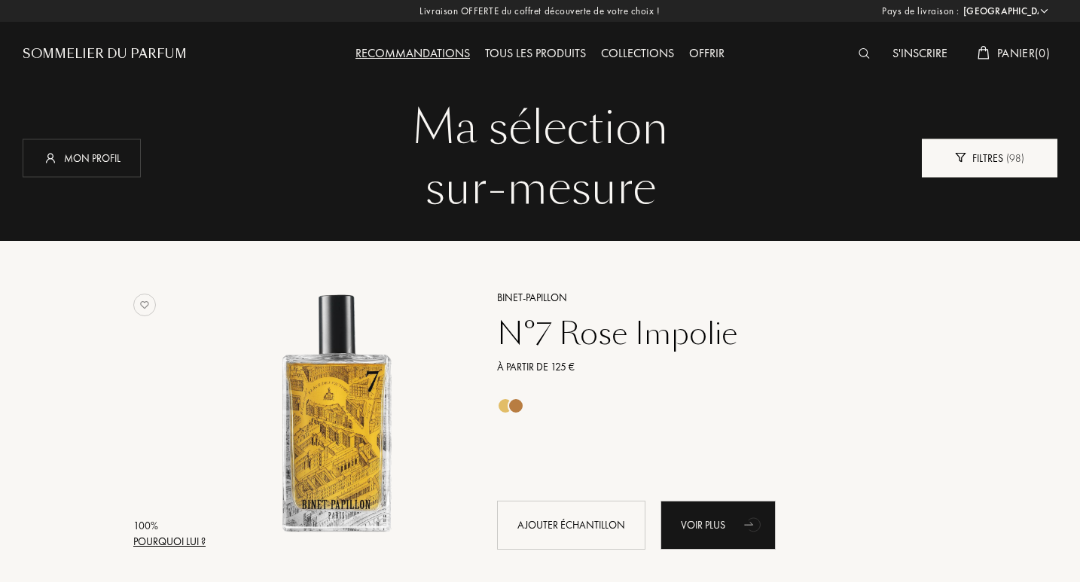
click at [973, 159] on div "Filtres ( 98 )" at bounding box center [989, 158] width 136 height 38
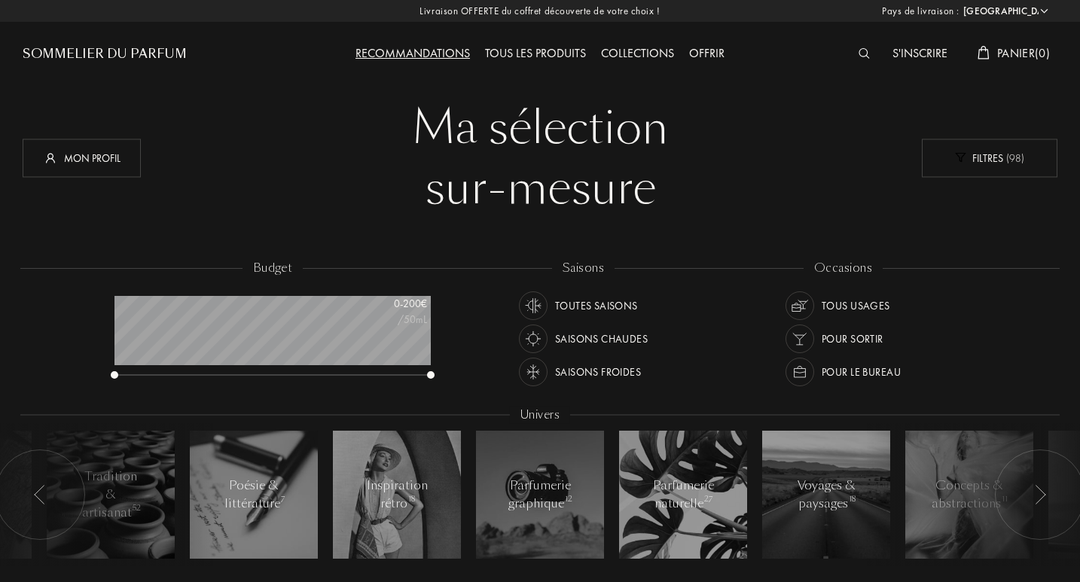
scroll to position [75, 316]
click at [847, 364] on div "Pour le bureau" at bounding box center [860, 372] width 79 height 29
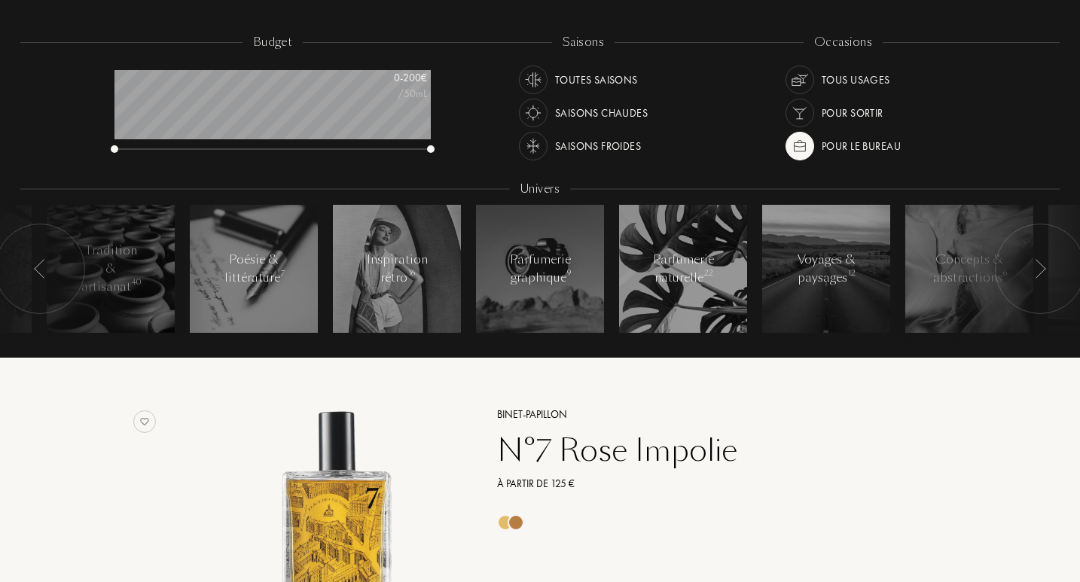
scroll to position [75, 0]
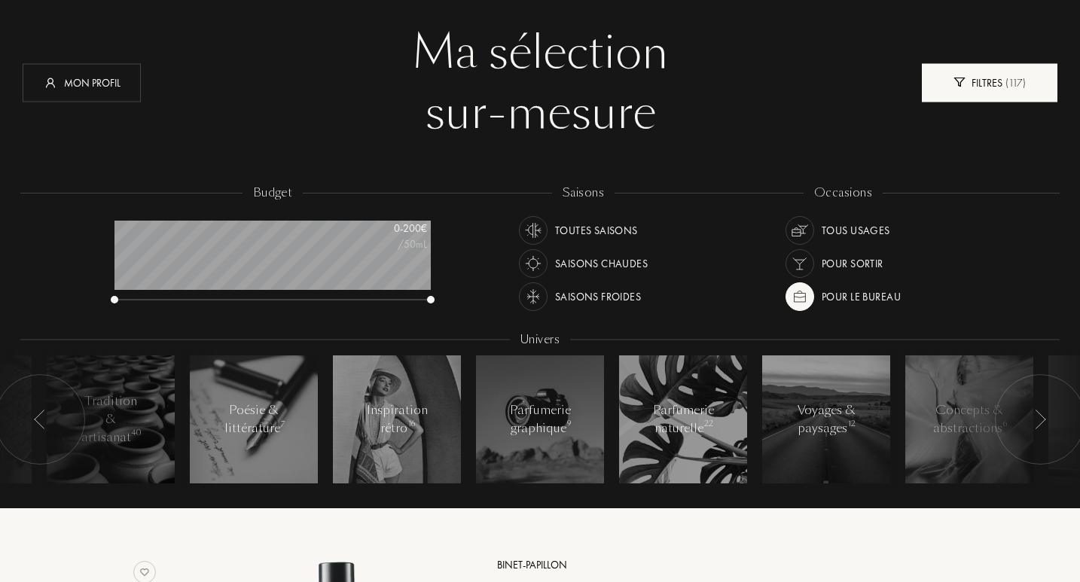
click at [955, 99] on div "Filtres ( 117 )" at bounding box center [989, 82] width 136 height 38
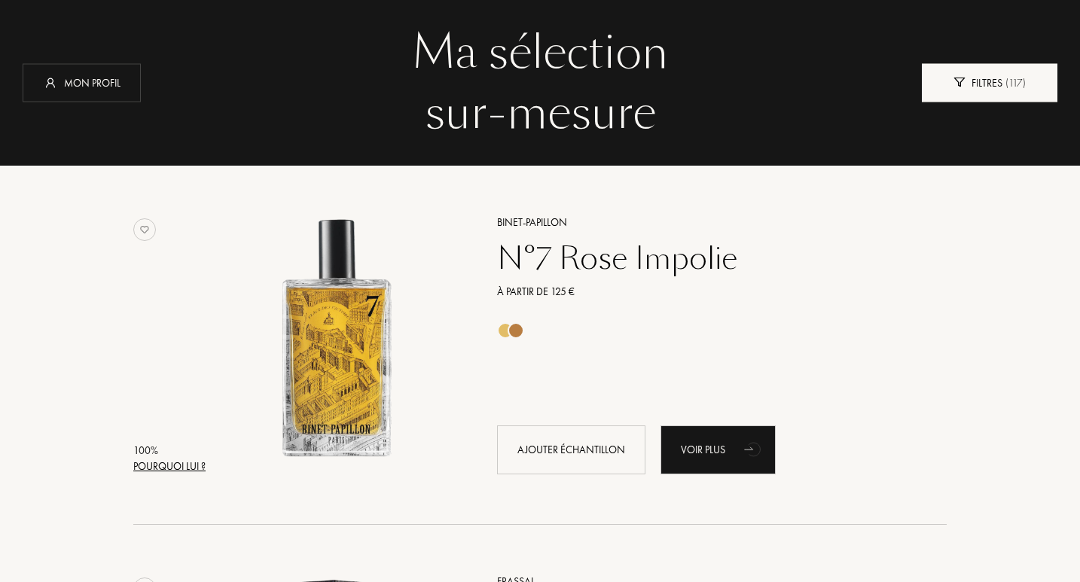
click at [955, 99] on div "Filtres ( 117 )" at bounding box center [989, 82] width 136 height 38
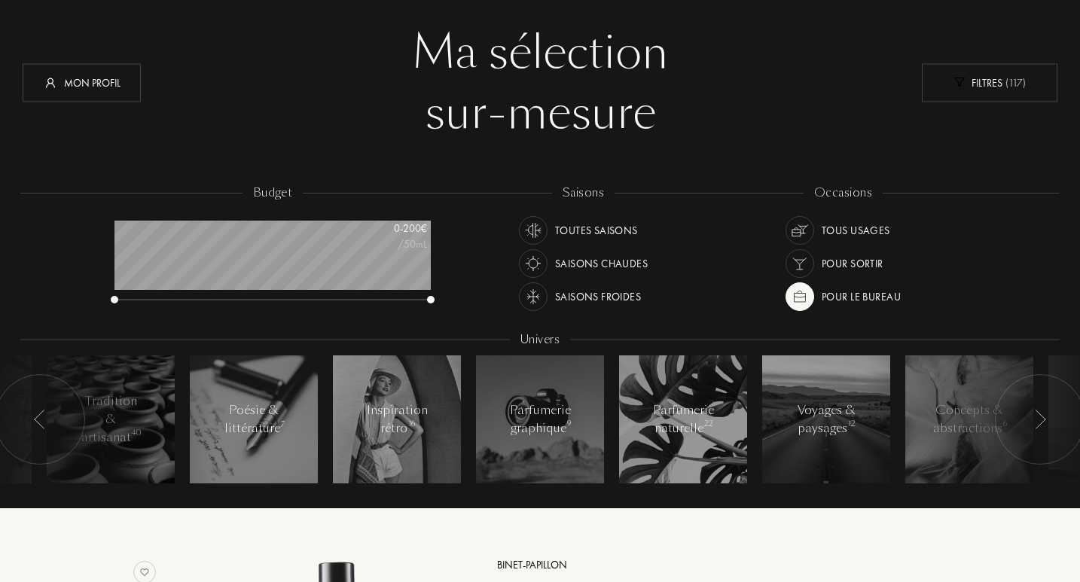
scroll to position [75, 316]
click at [821, 291] on div "Pour le bureau" at bounding box center [860, 296] width 79 height 29
click at [815, 260] on div "Pour sortir" at bounding box center [834, 263] width 98 height 29
click at [811, 287] on div "Pour le bureau" at bounding box center [842, 296] width 115 height 29
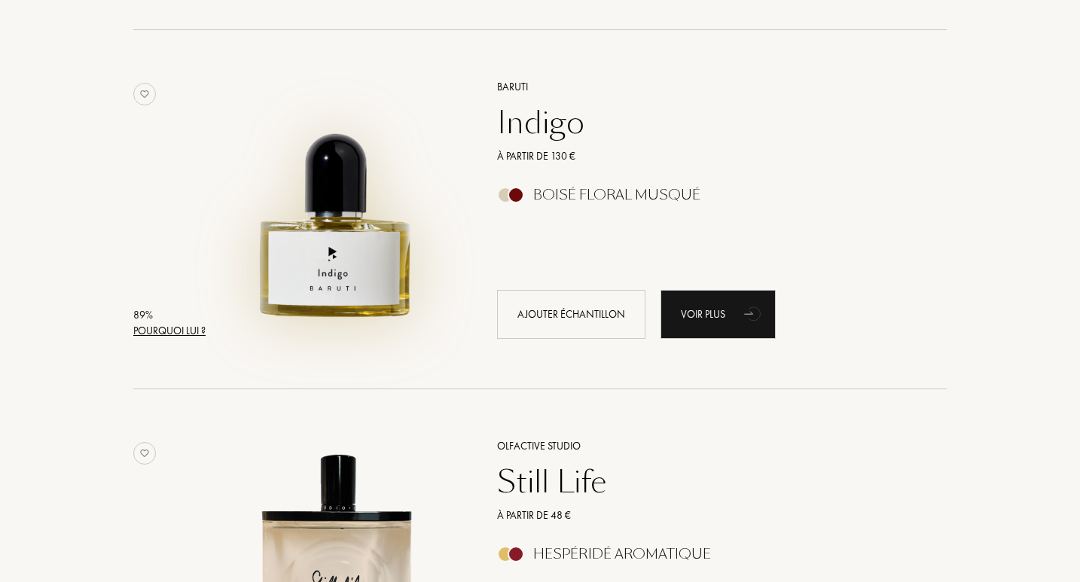
scroll to position [2334, 0]
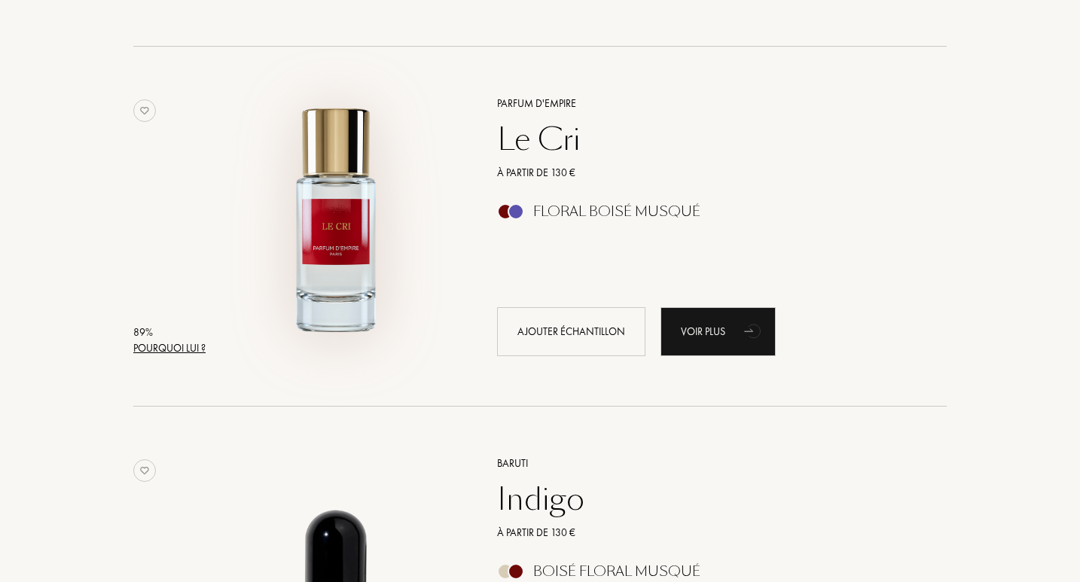
click at [315, 197] on img at bounding box center [336, 218] width 251 height 251
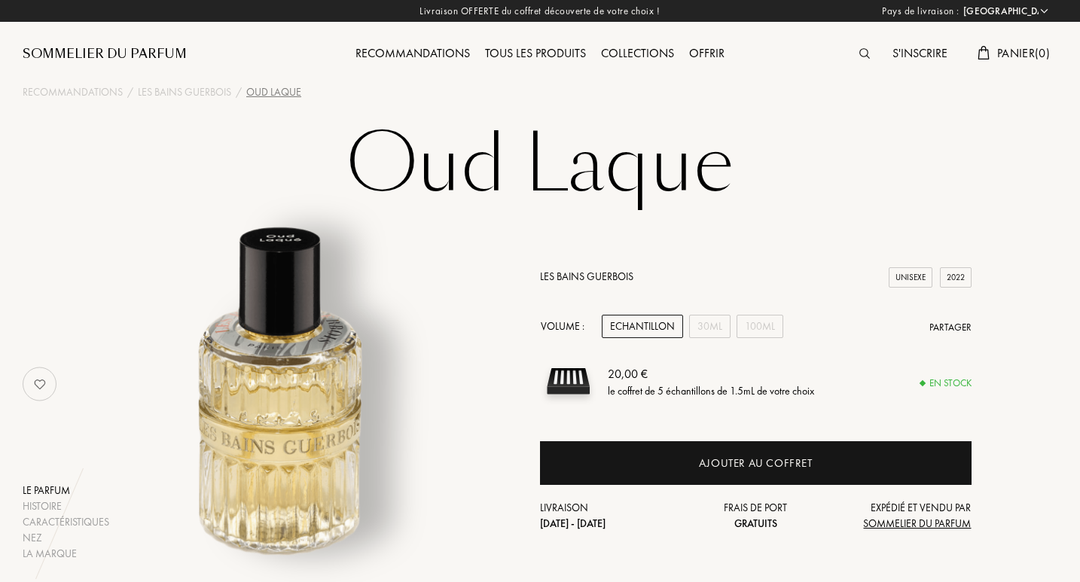
select select "FR"
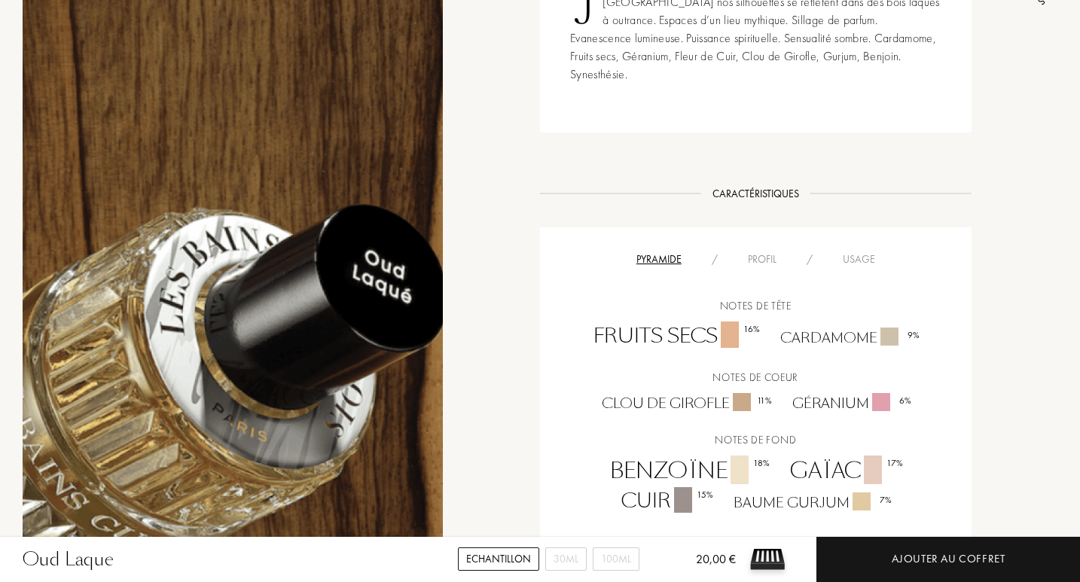
scroll to position [903, 0]
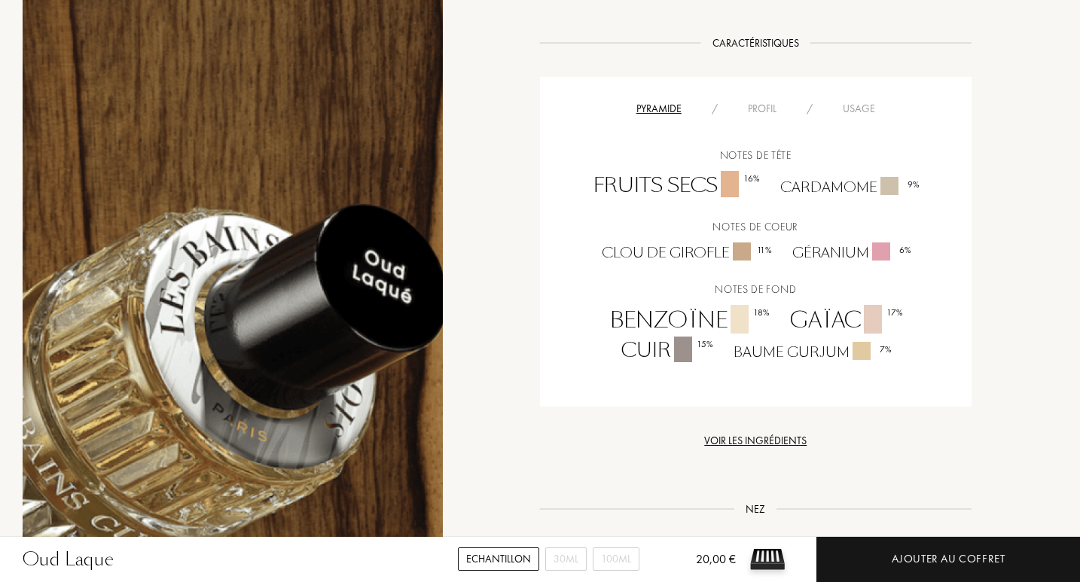
click at [773, 101] on div "Profil" at bounding box center [761, 109] width 59 height 16
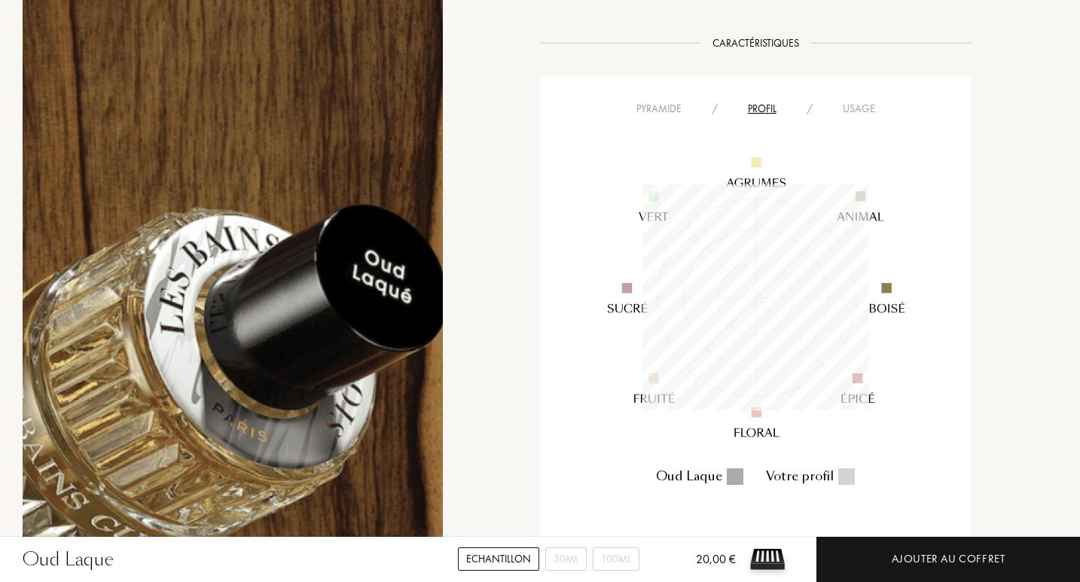
scroll to position [226, 225]
click at [865, 101] on div "Usage" at bounding box center [858, 109] width 62 height 16
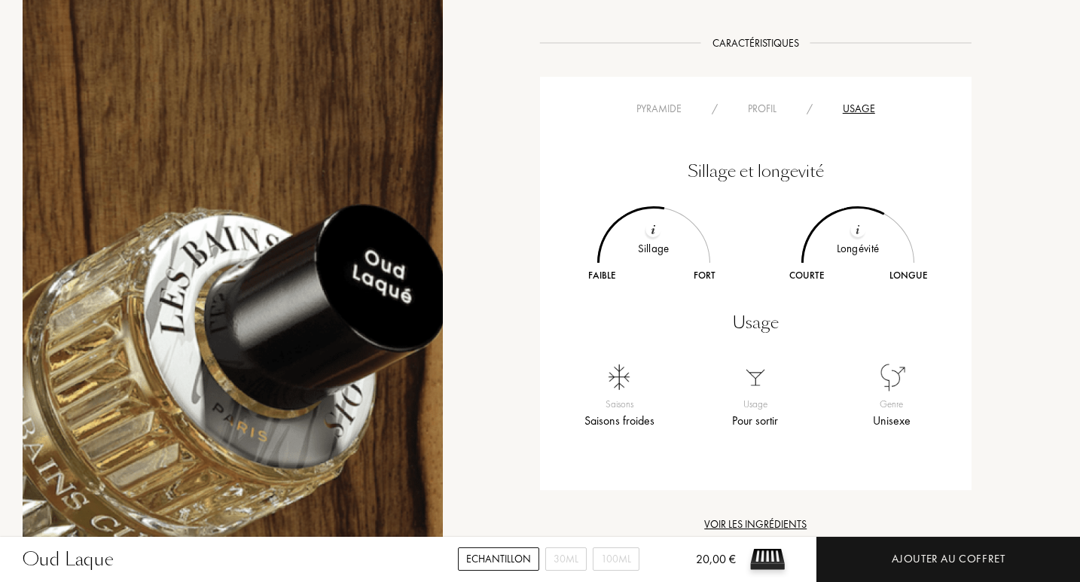
click at [675, 117] on div "Sillage et longevité Sillage Faible Fort Longévité Courte Longue Usage Saisons …" at bounding box center [755, 282] width 409 height 331
click at [665, 101] on div "Pyramide" at bounding box center [658, 109] width 75 height 16
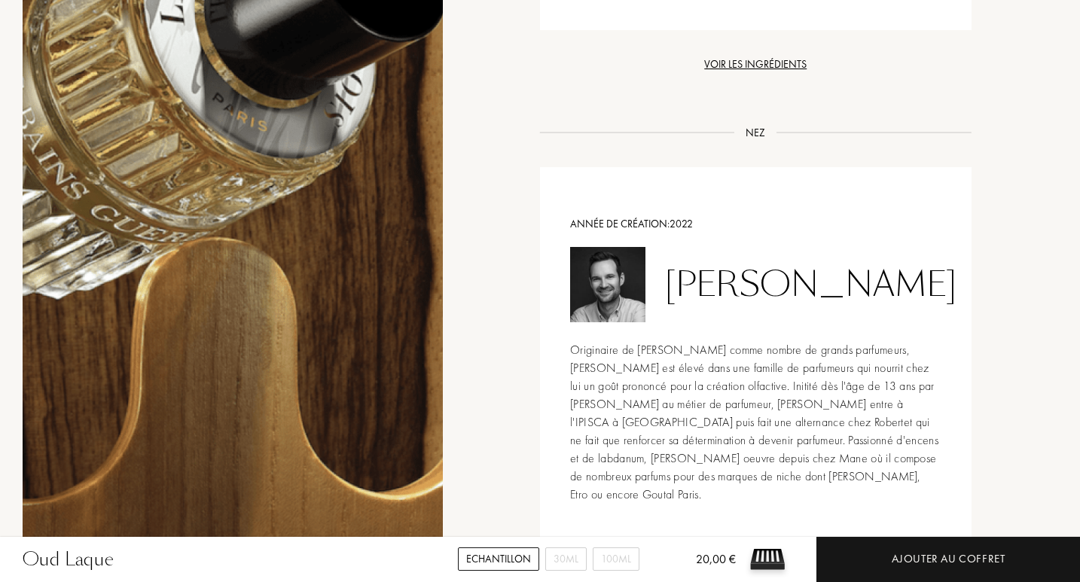
scroll to position [903, 0]
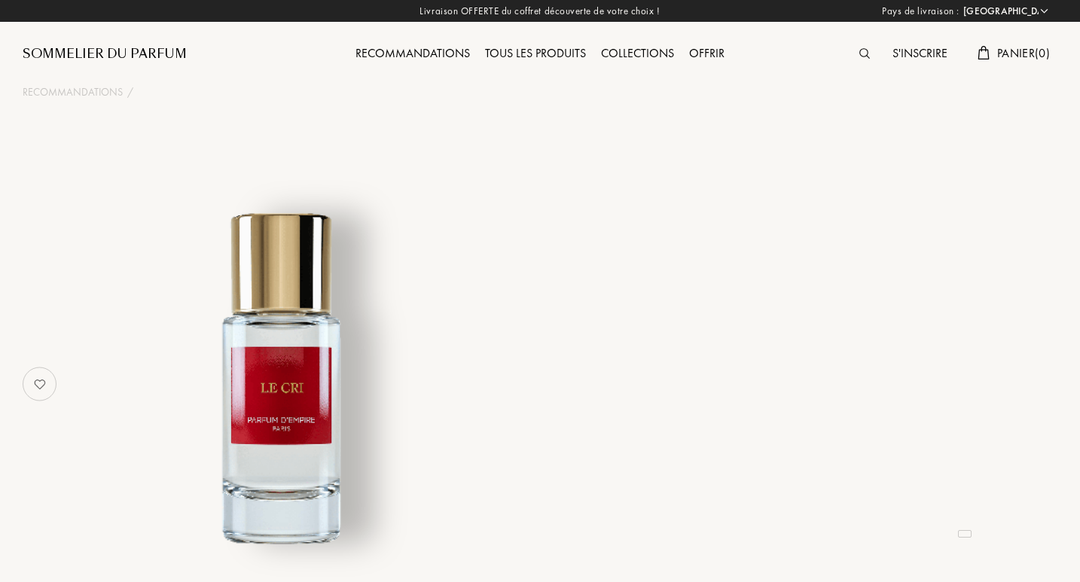
select select "FR"
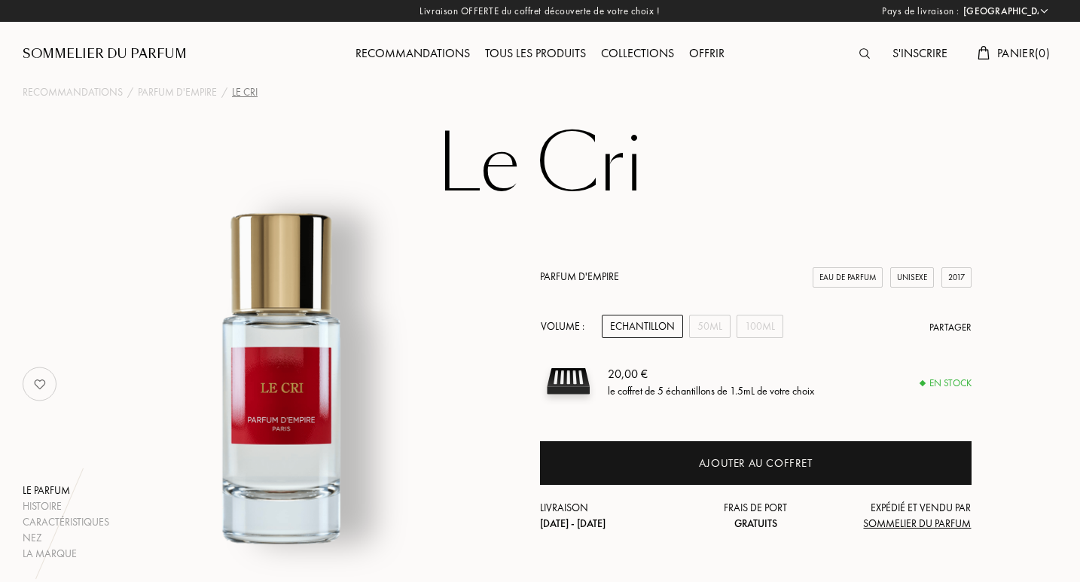
click at [528, 52] on div "Tous les produits" at bounding box center [535, 54] width 116 height 20
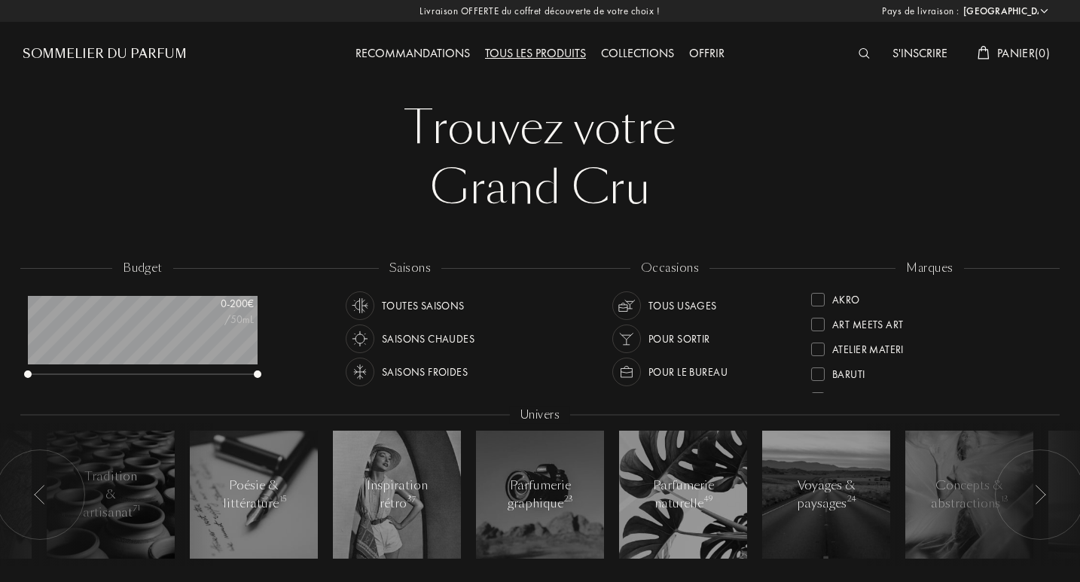
select select "FR"
click at [668, 365] on div "Pour le bureau" at bounding box center [687, 372] width 79 height 29
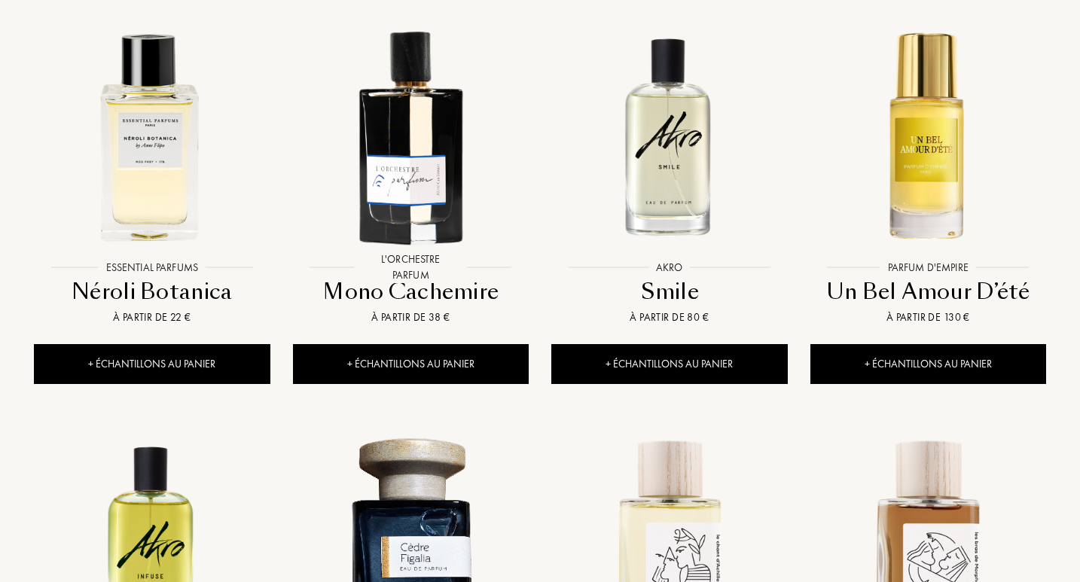
scroll to position [1506, 0]
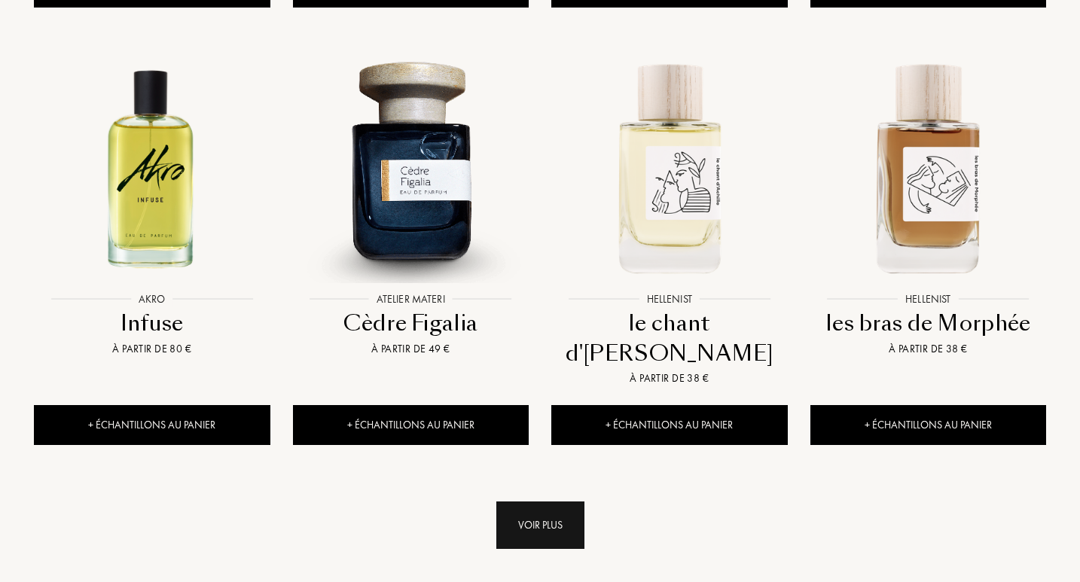
click at [517, 501] on div "Voir plus" at bounding box center [540, 524] width 88 height 47
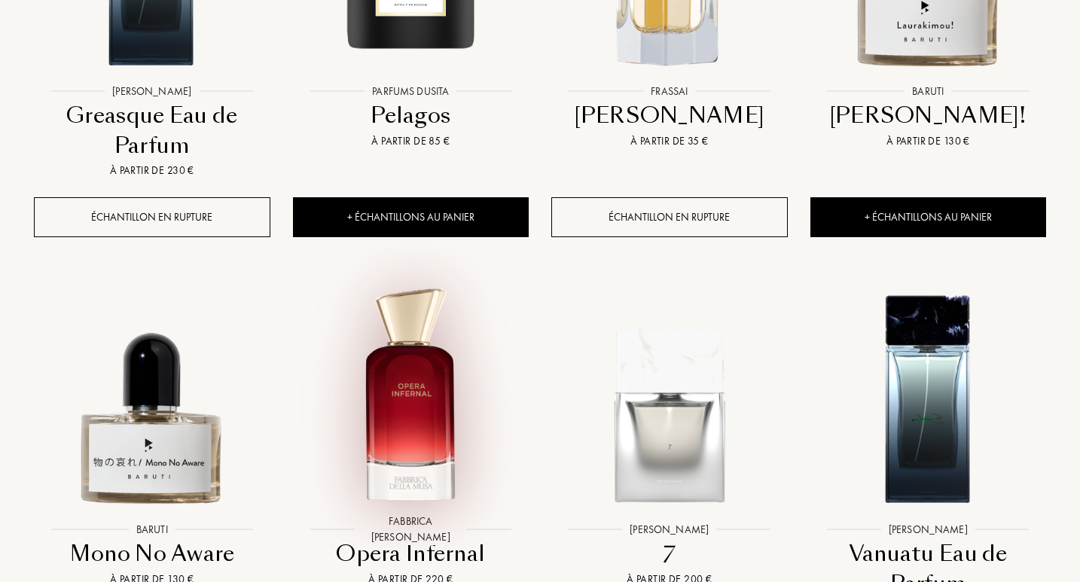
scroll to position [2785, 0]
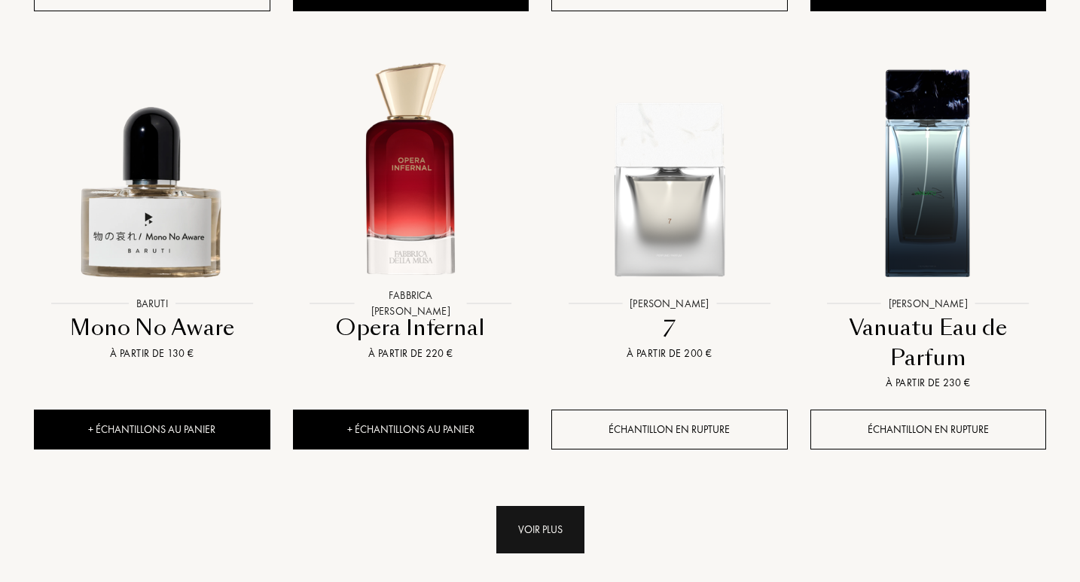
click at [520, 506] on div "Voir plus" at bounding box center [540, 529] width 88 height 47
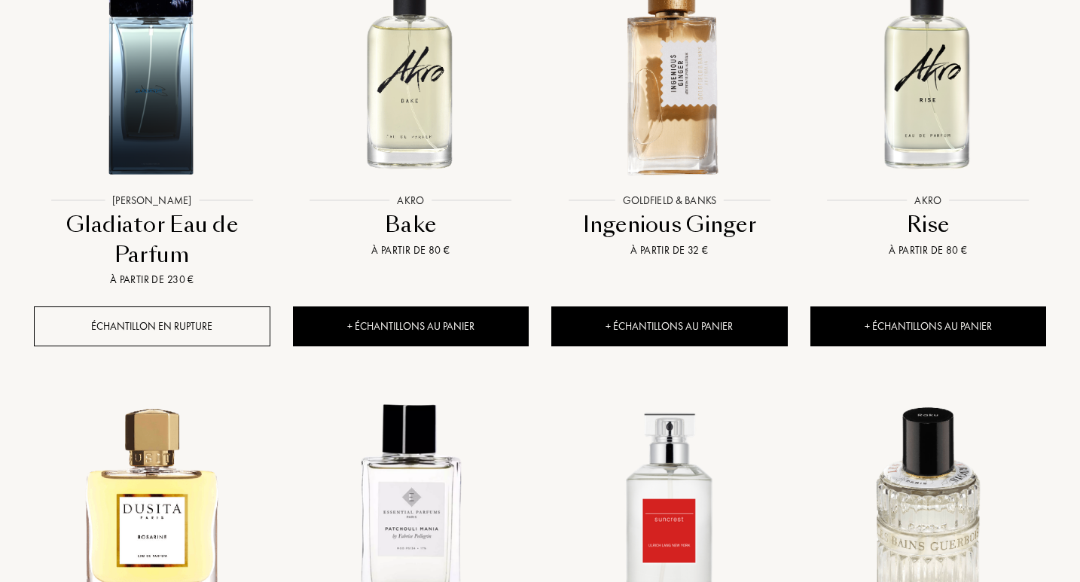
scroll to position [4140, 0]
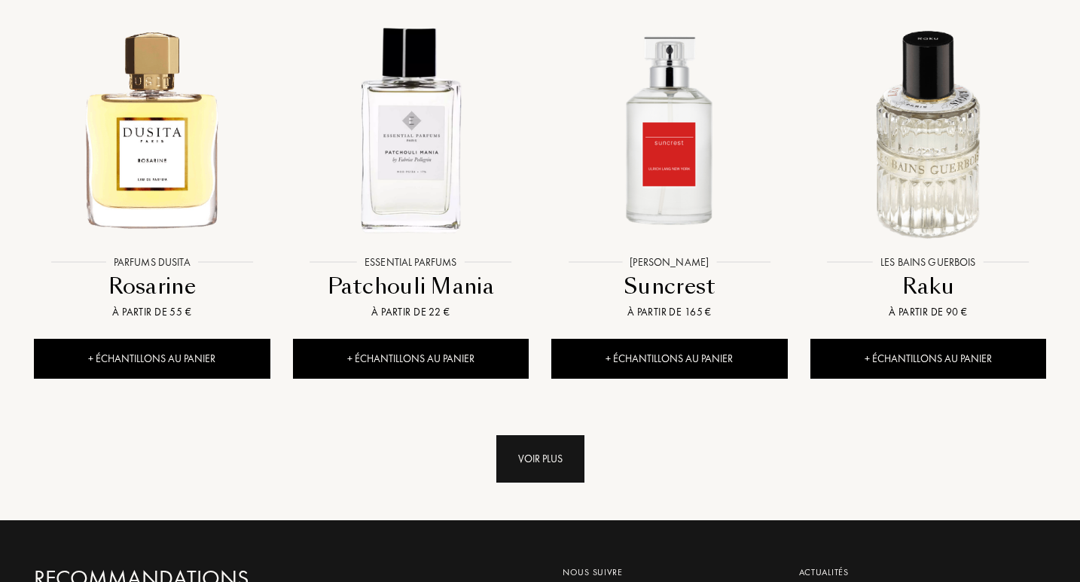
click at [526, 435] on div "Voir plus" at bounding box center [540, 458] width 88 height 47
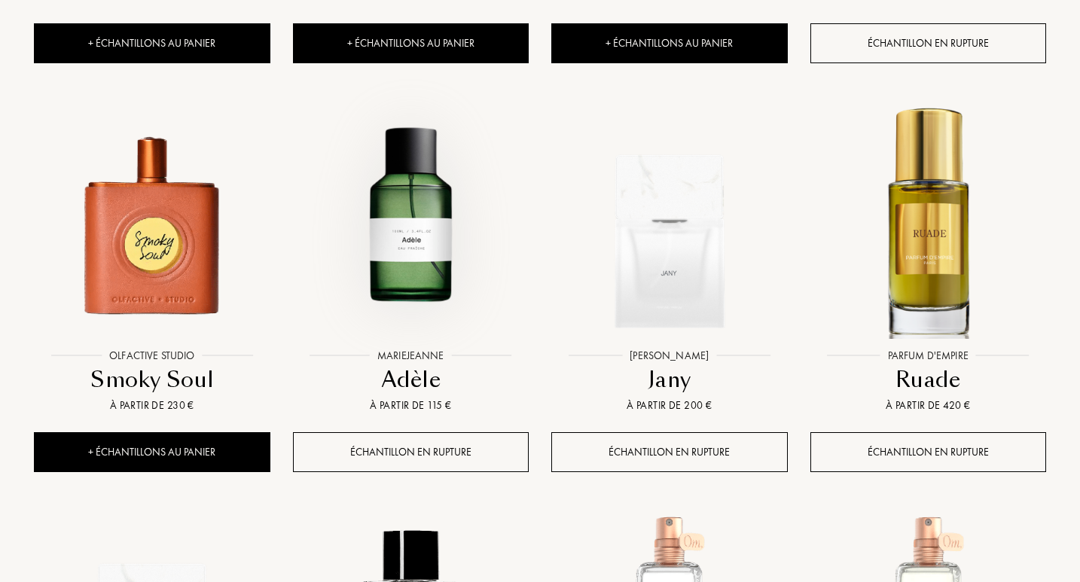
scroll to position [5270, 0]
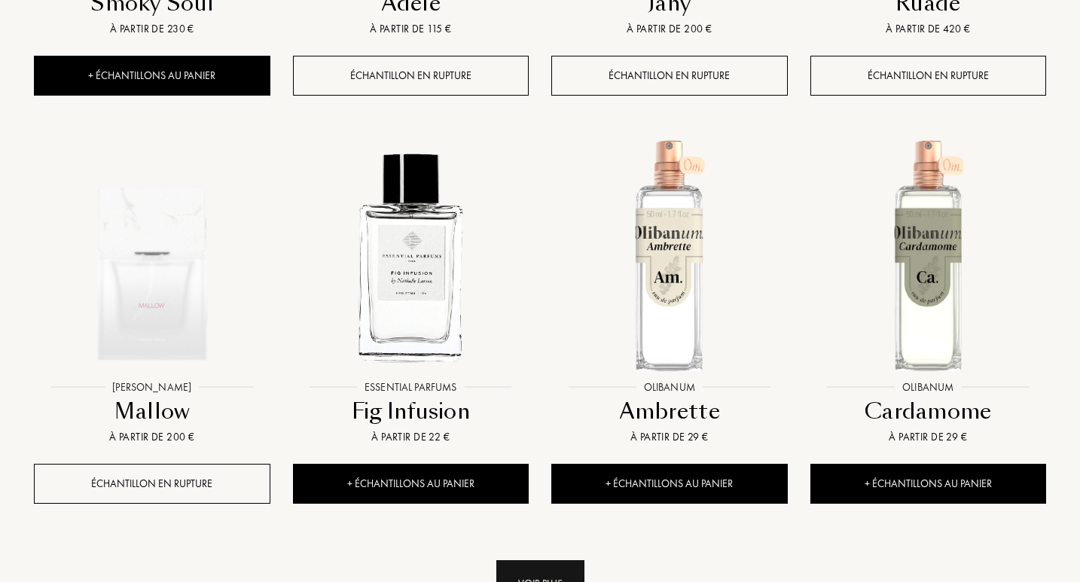
click at [549, 560] on div "Voir plus" at bounding box center [540, 583] width 88 height 47
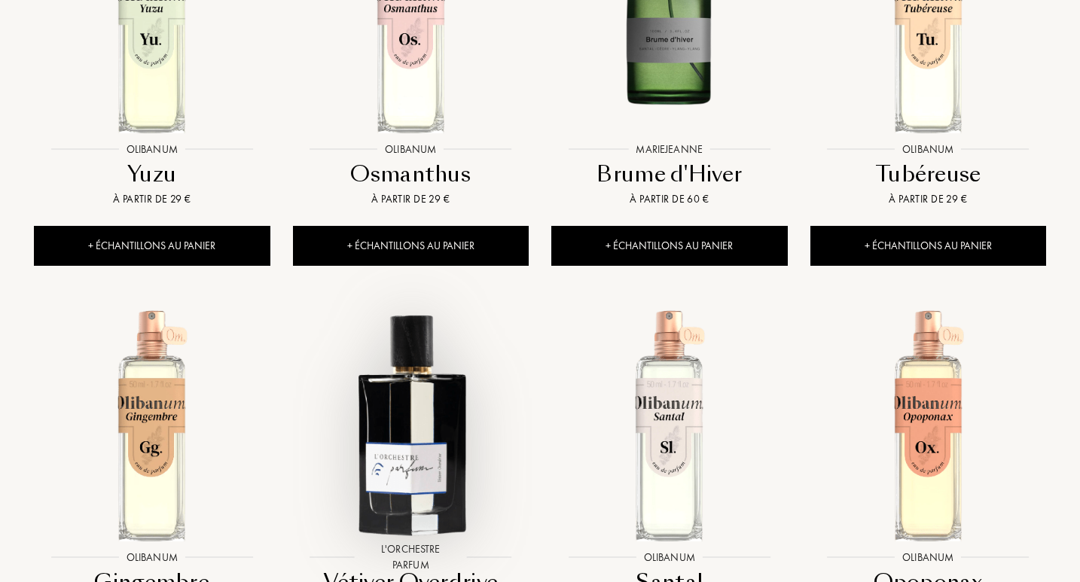
scroll to position [6625, 0]
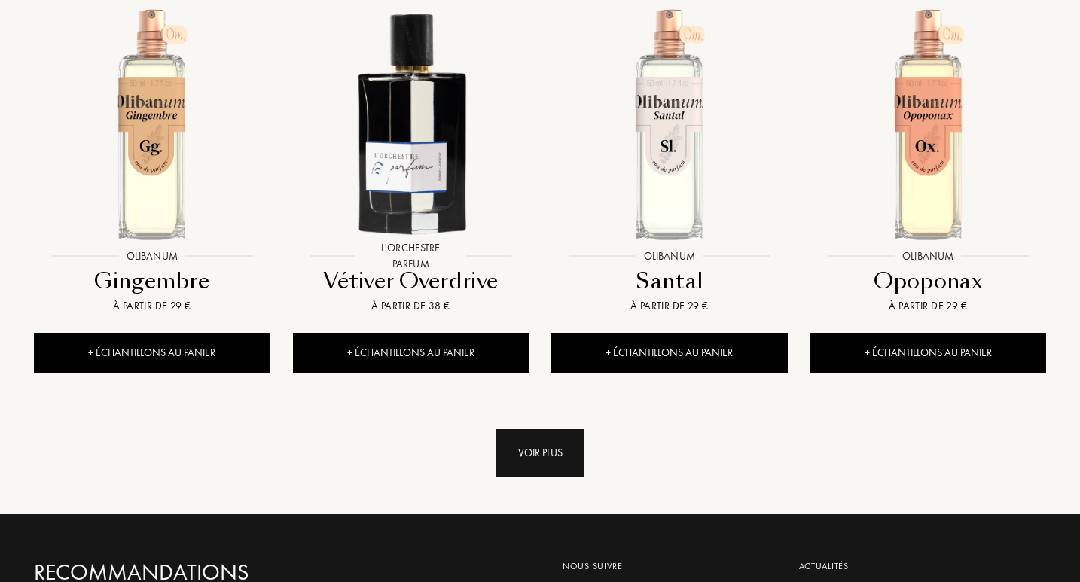
click at [543, 429] on div "Voir plus" at bounding box center [540, 452] width 88 height 47
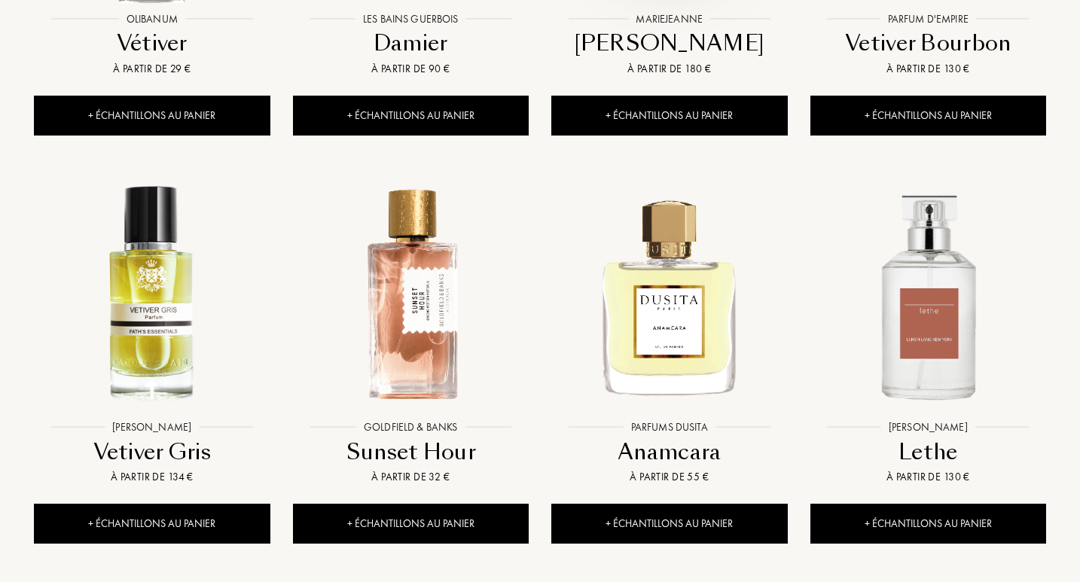
scroll to position [8055, 0]
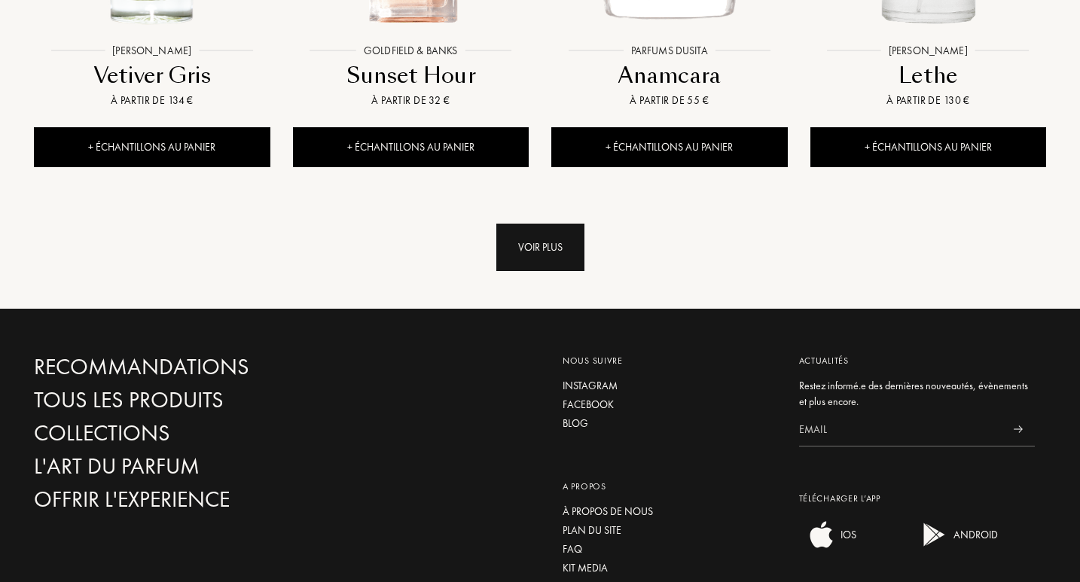
click at [573, 224] on div "Voir plus" at bounding box center [540, 247] width 88 height 47
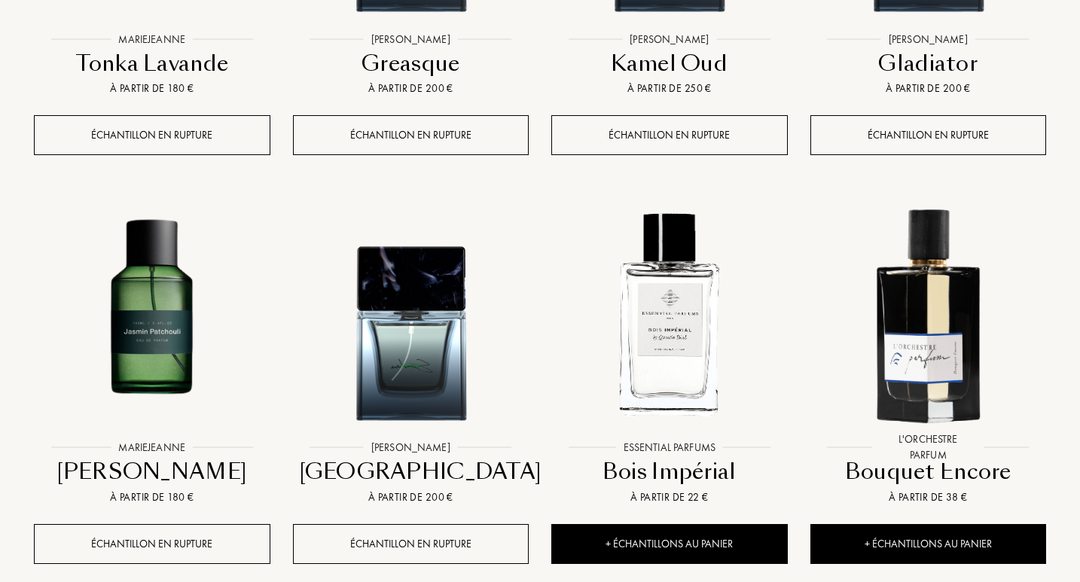
scroll to position [9259, 0]
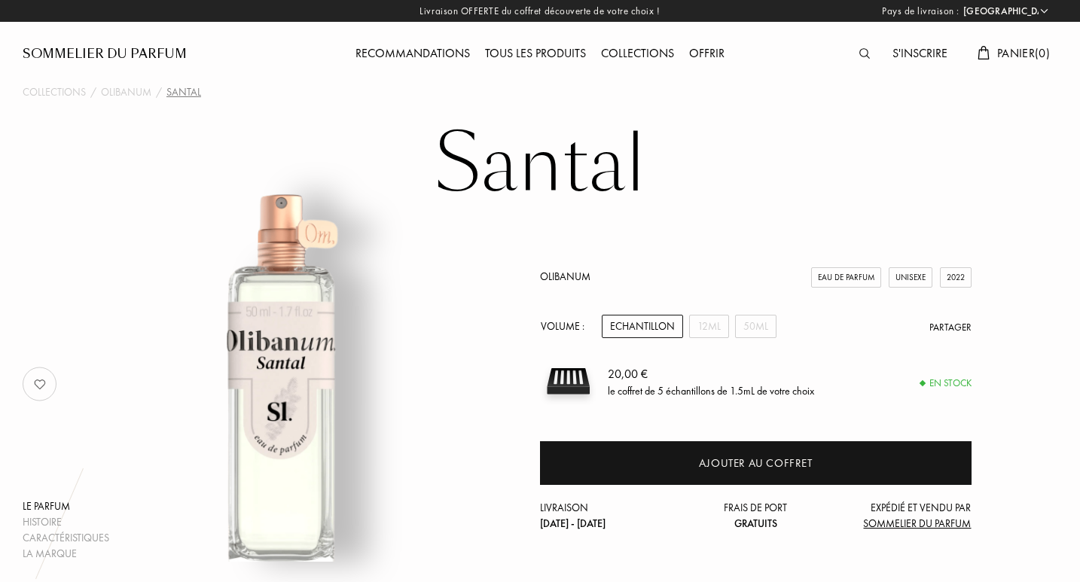
select select "FR"
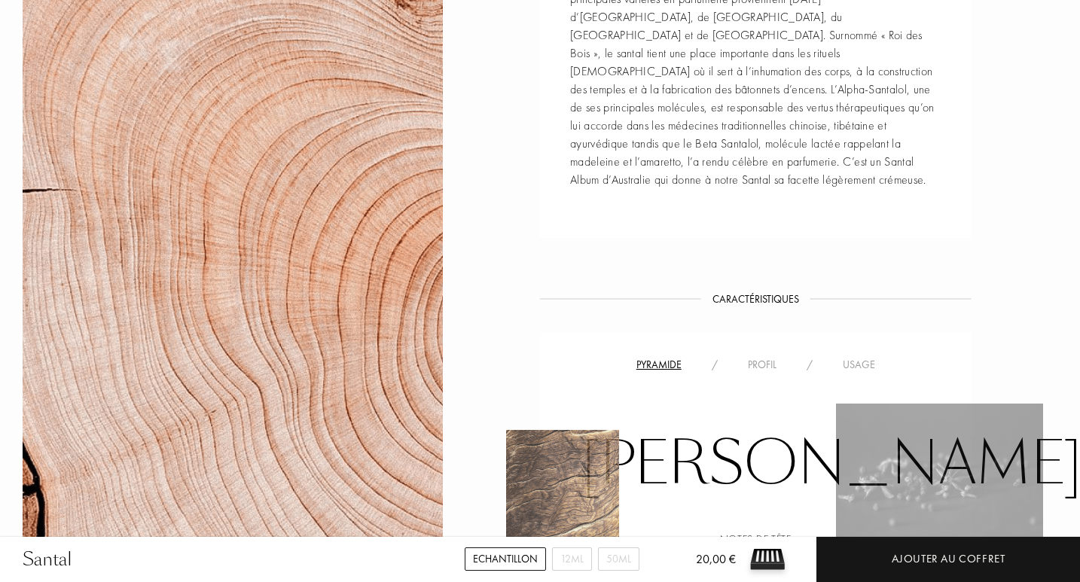
scroll to position [1054, 0]
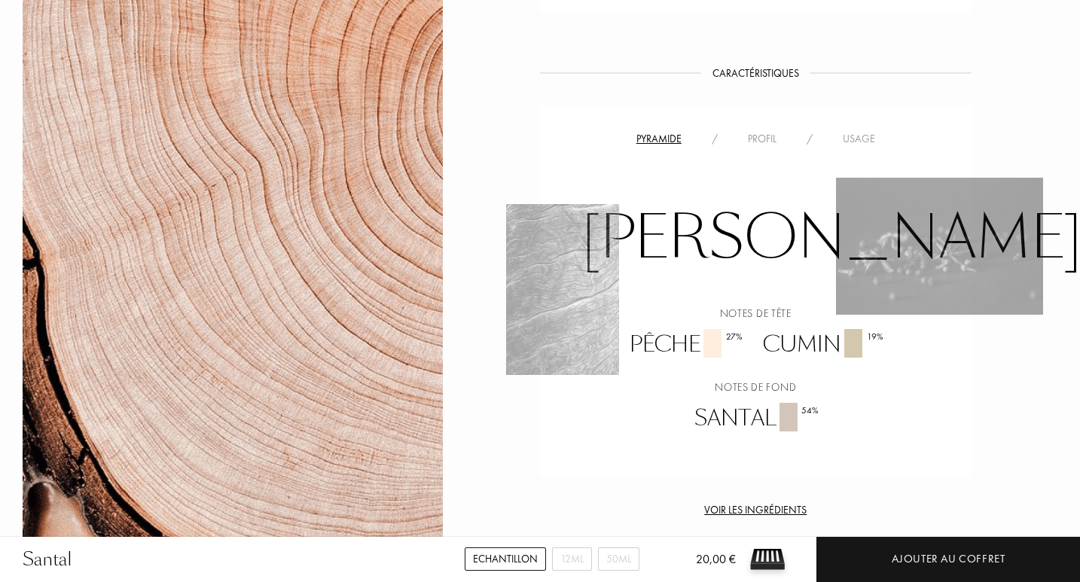
click at [775, 131] on div "Profil" at bounding box center [761, 139] width 59 height 16
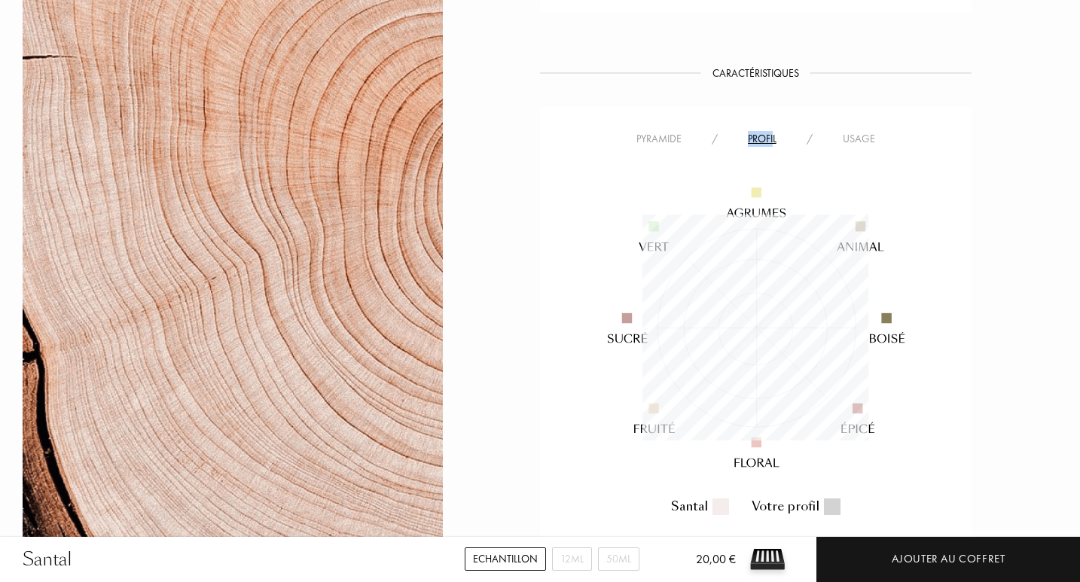
scroll to position [1355, 0]
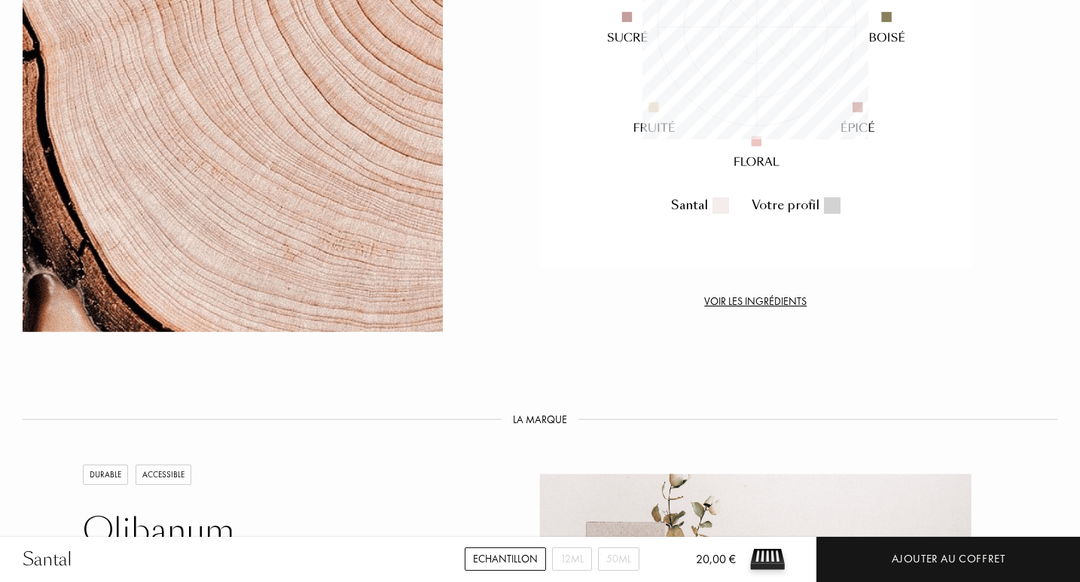
click at [824, 197] on div at bounding box center [832, 205] width 17 height 17
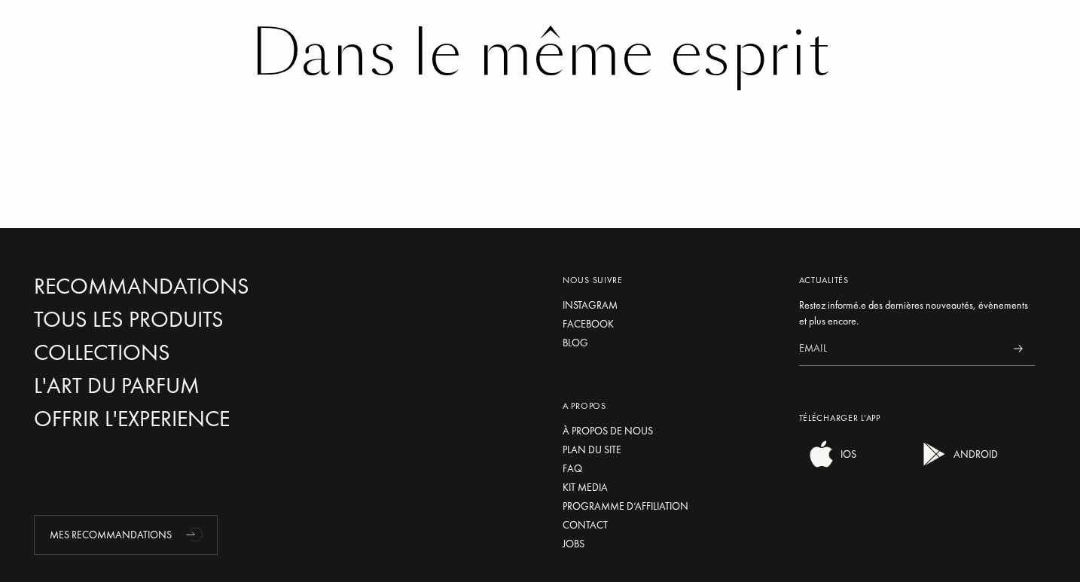
scroll to position [1807, 0]
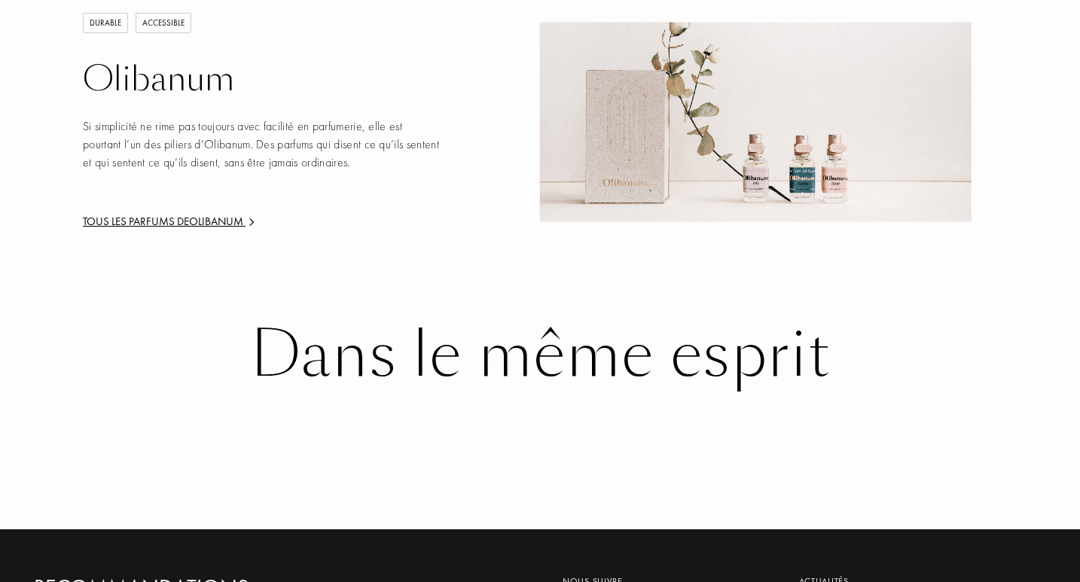
click at [179, 213] on div "Tous les parfums de Olibanum" at bounding box center [263, 221] width 360 height 17
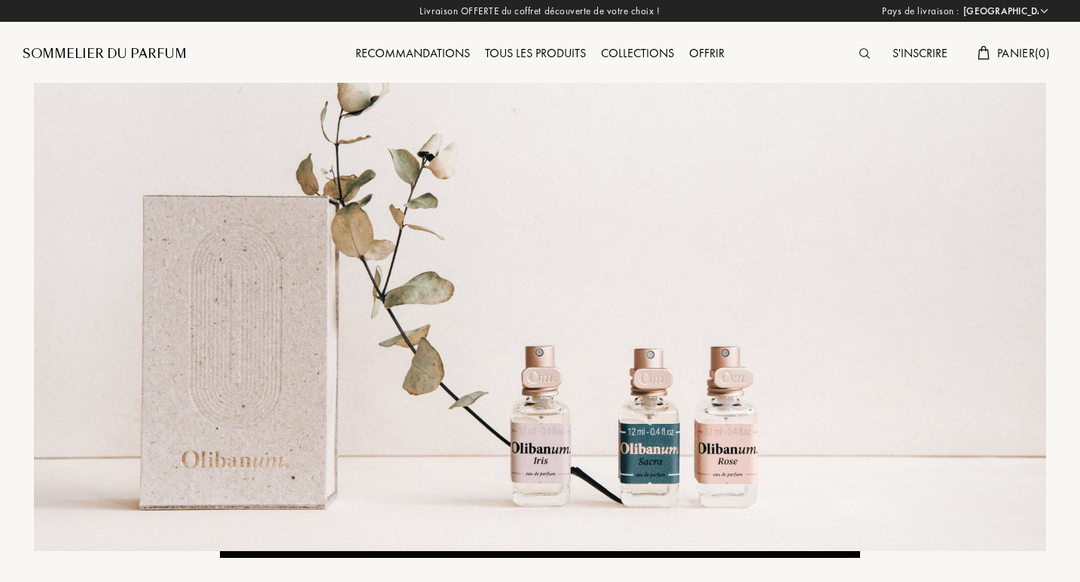
select select "FR"
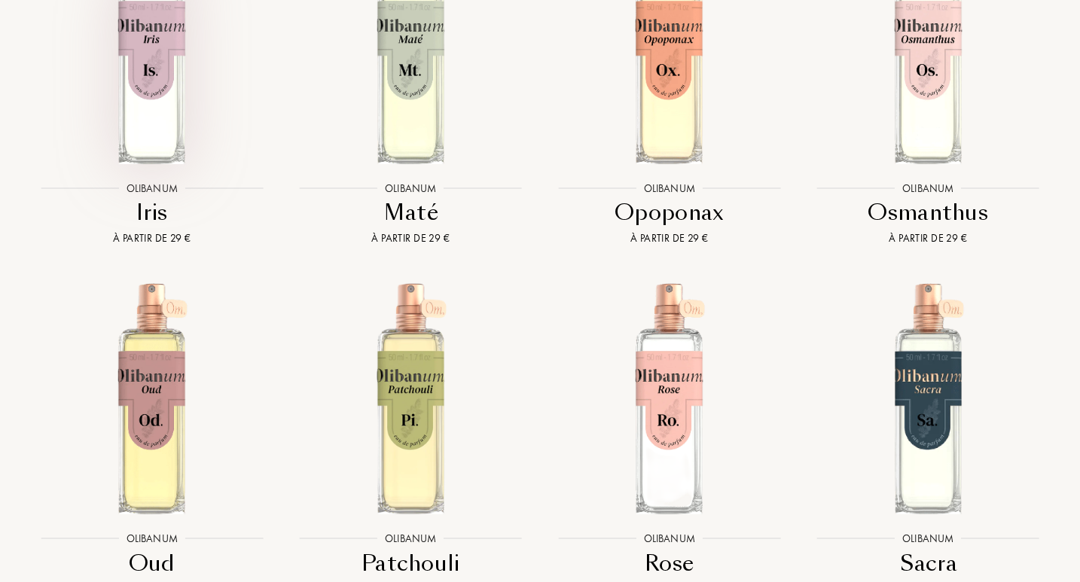
scroll to position [3086, 0]
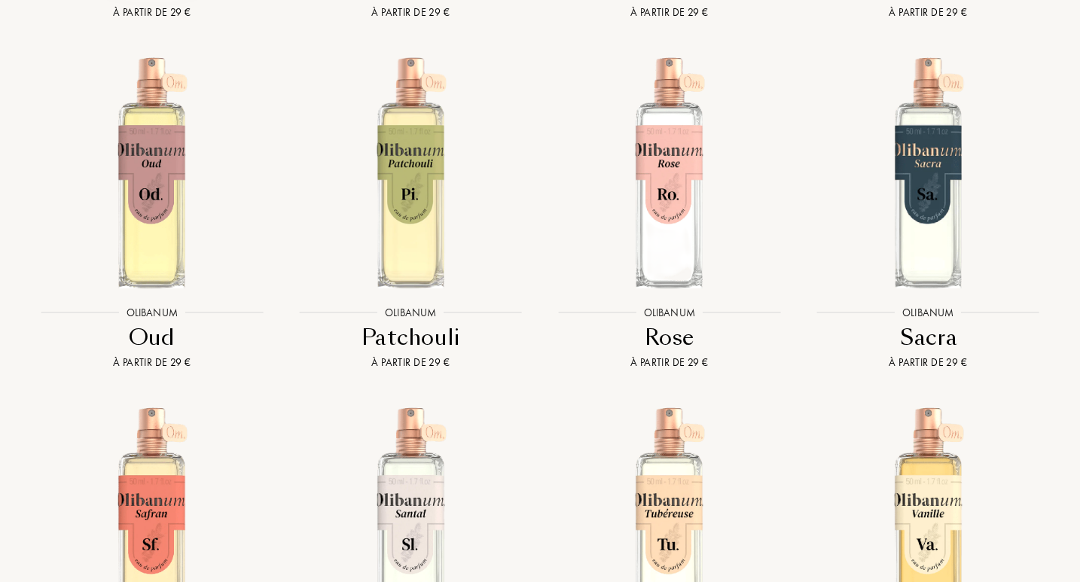
click at [137, 126] on img at bounding box center [151, 172] width 233 height 233
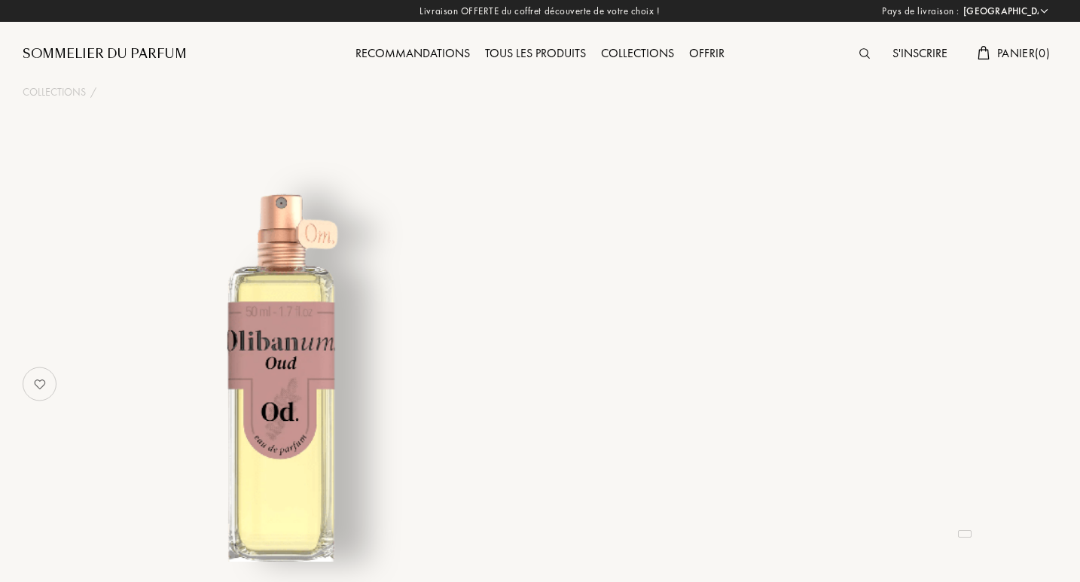
select select "FR"
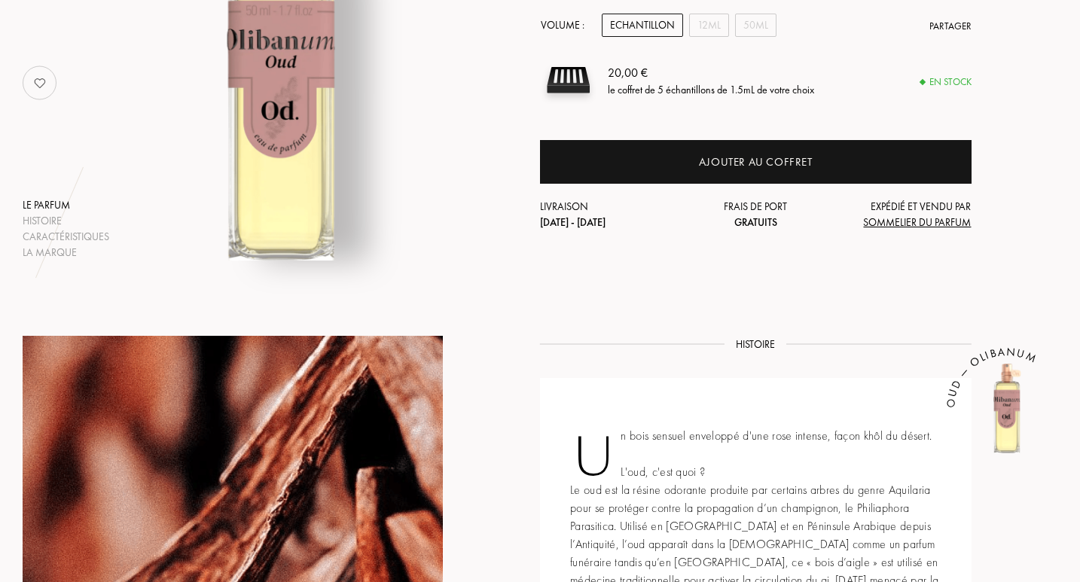
scroll to position [151, 0]
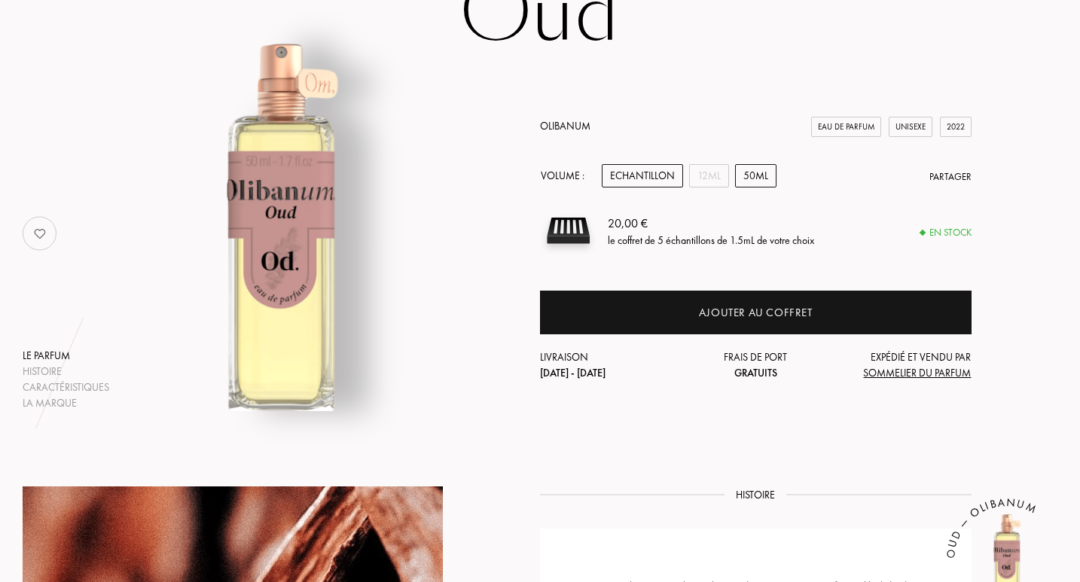
click at [753, 172] on div "50mL" at bounding box center [755, 175] width 41 height 23
